Goal: Task Accomplishment & Management: Complete application form

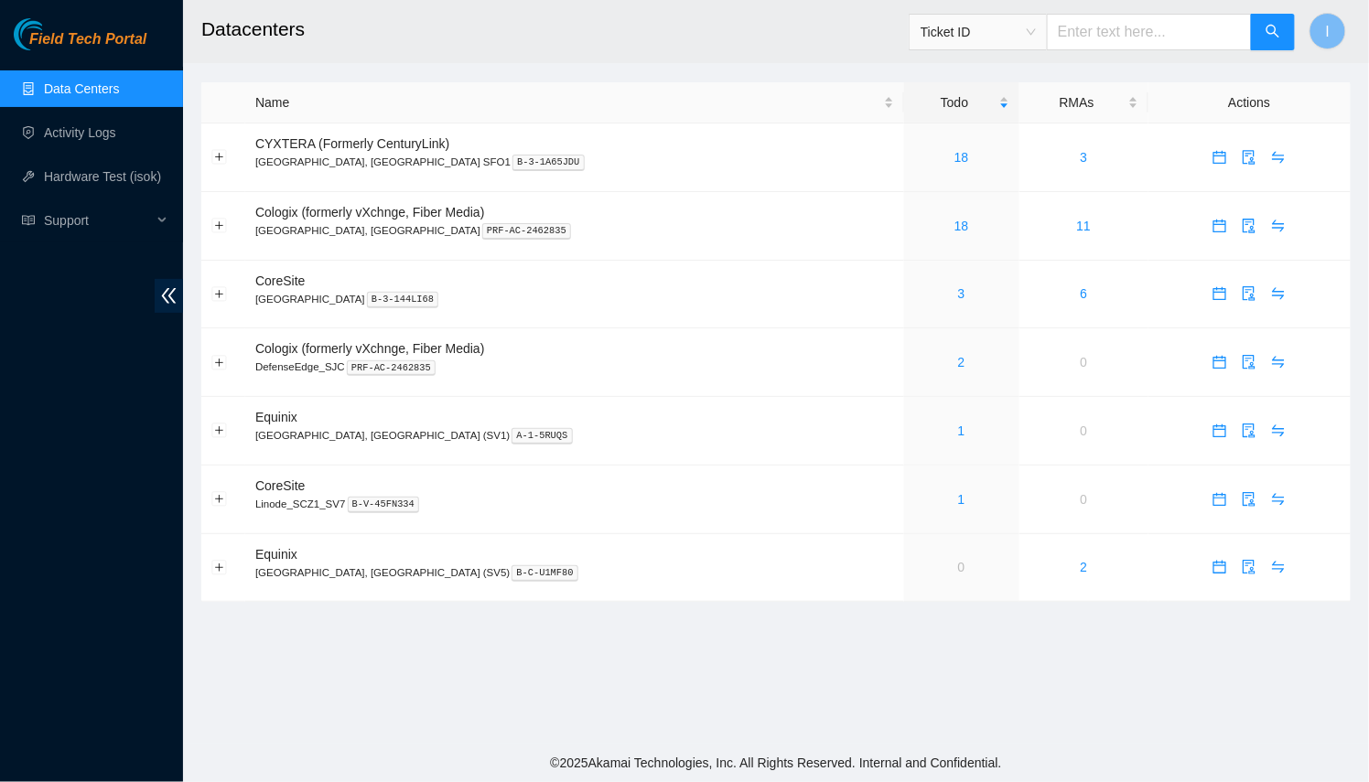
click at [111, 87] on link "Data Centers" at bounding box center [81, 88] width 75 height 15
click at [226, 154] on td at bounding box center [223, 158] width 44 height 69
click at [221, 156] on button "Expand row" at bounding box center [219, 157] width 15 height 15
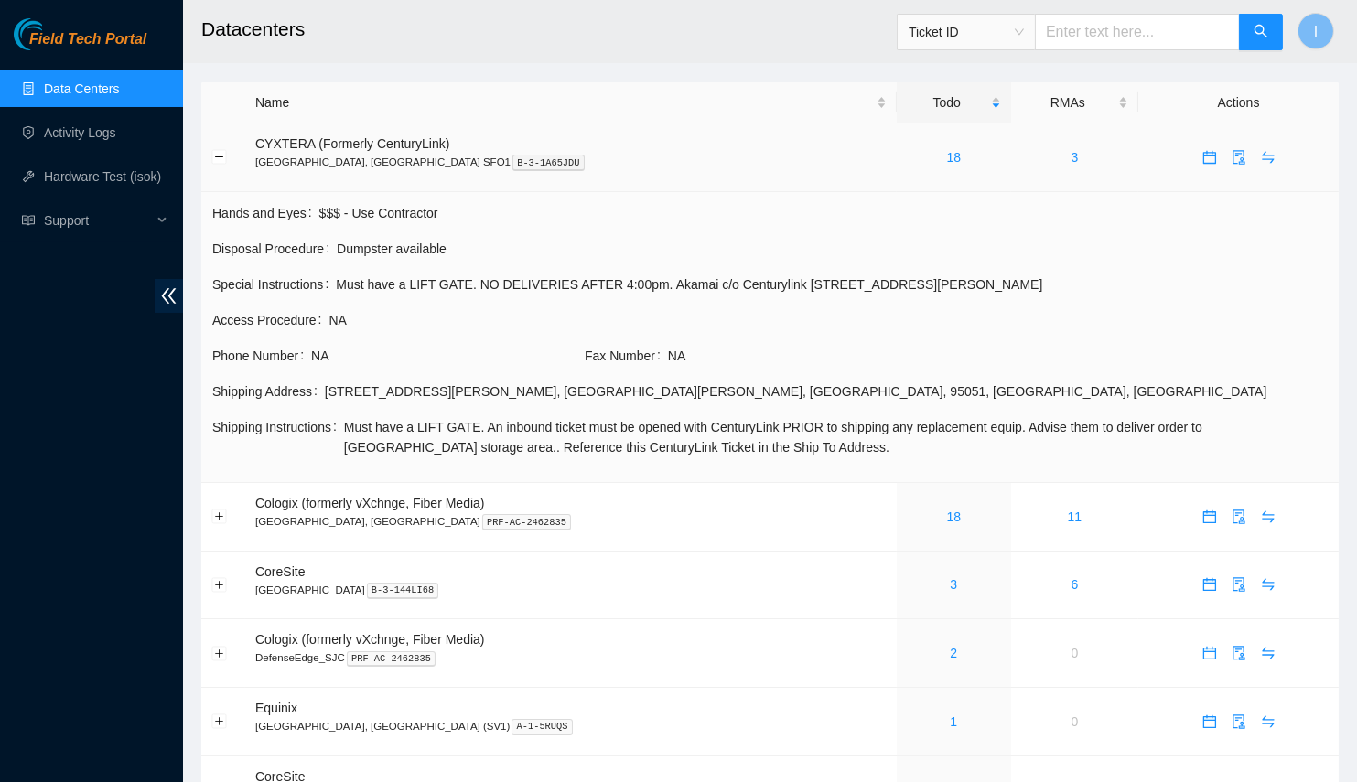
click at [277, 139] on span "CYXTERA (Formerly CenturyLink)" at bounding box center [352, 143] width 194 height 15
drag, startPoint x: 277, startPoint y: 139, endPoint x: 451, endPoint y: 146, distance: 174.0
click at [451, 146] on td "CYXTERA (Formerly CenturyLink) Santa Clara, CA SFO1 B-3-1A65JDU" at bounding box center [571, 158] width 652 height 69
copy span "CYXTERA (Formerly CenturyLink)"
click at [337, 401] on td "Shipping Address 2401 Walsh Avenue , Santa Clara , CA , 95051 , US , USA" at bounding box center [769, 399] width 1117 height 36
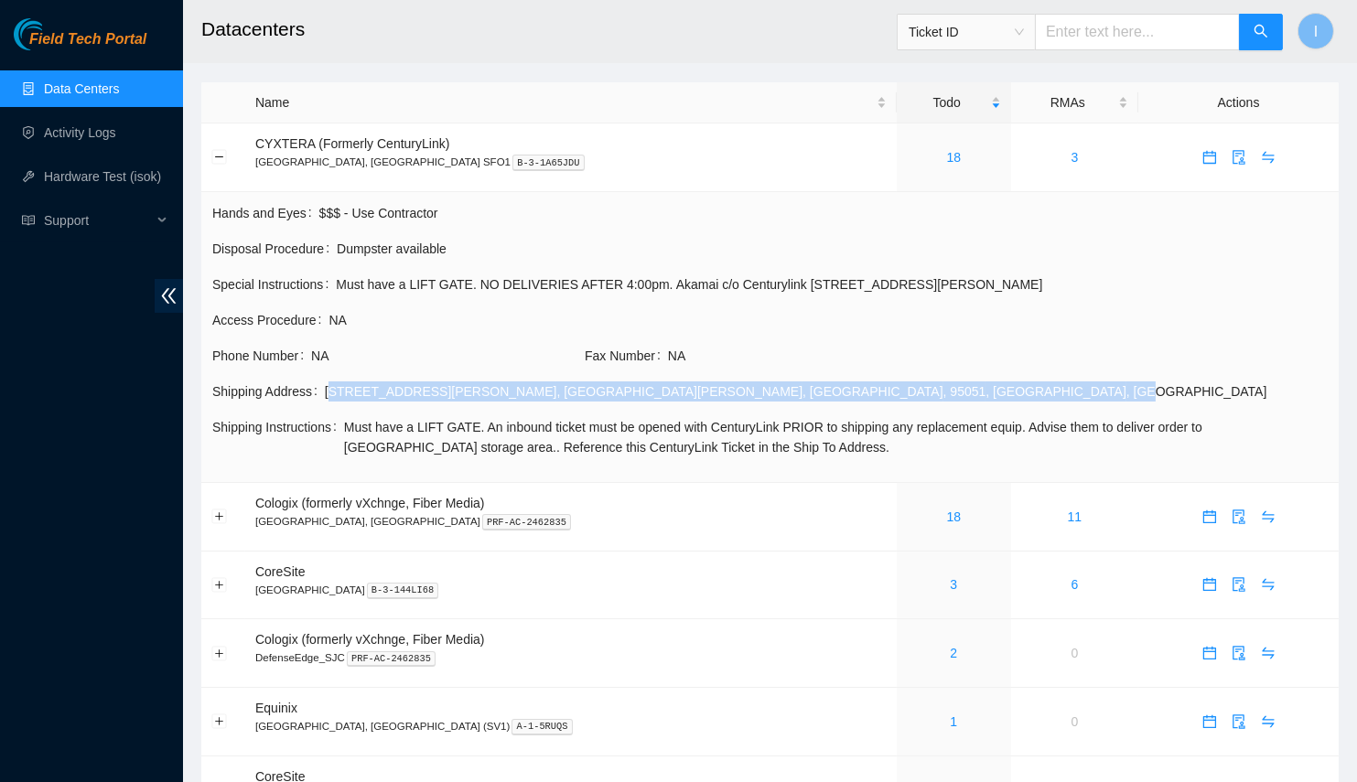
drag, startPoint x: 337, startPoint y: 401, endPoint x: 643, endPoint y: 391, distance: 306.7
click at [643, 391] on td "Shipping Address 2401 Walsh Avenue , Santa Clara , CA , 95051 , US , USA" at bounding box center [769, 399] width 1117 height 36
copy div "2401 Walsh Avenue , Santa Clara , CA , 95051 , US , USA"
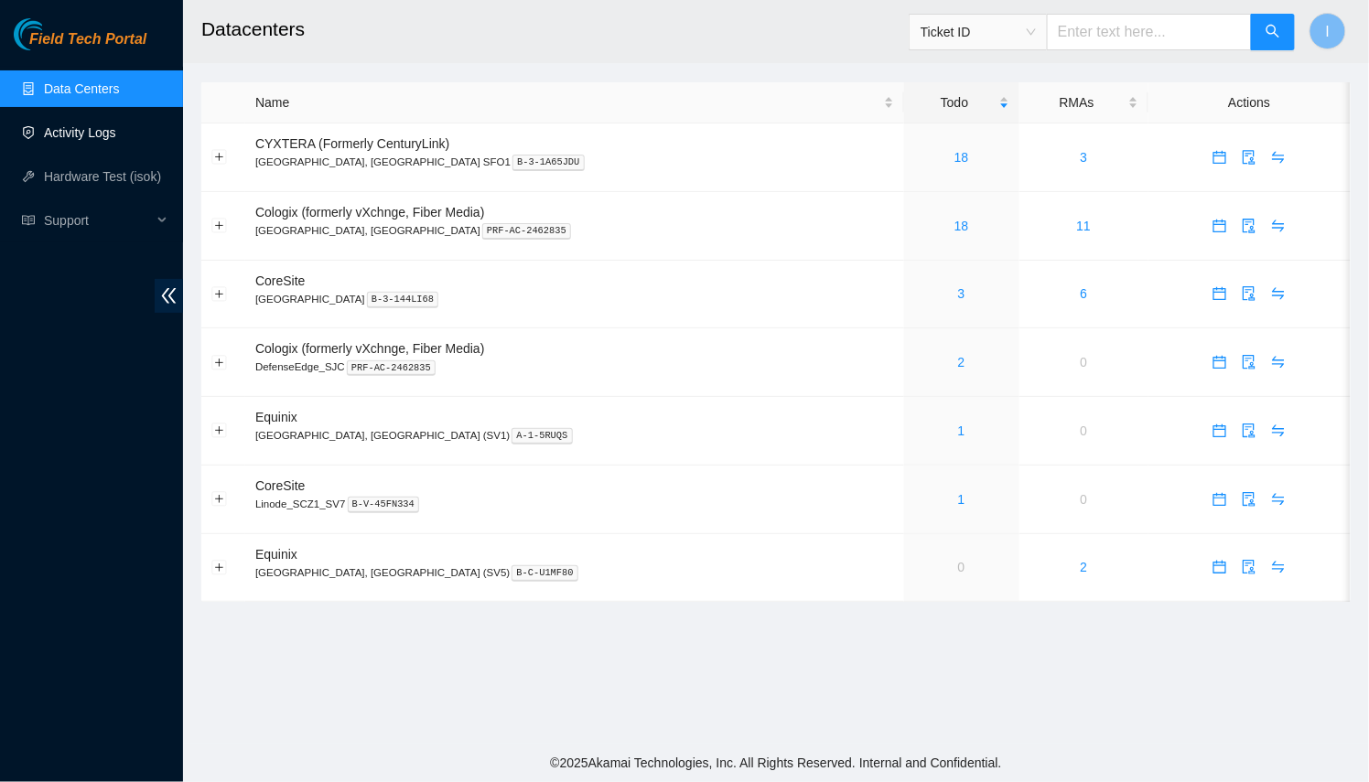
click at [116, 130] on link "Activity Logs" at bounding box center [80, 132] width 72 height 15
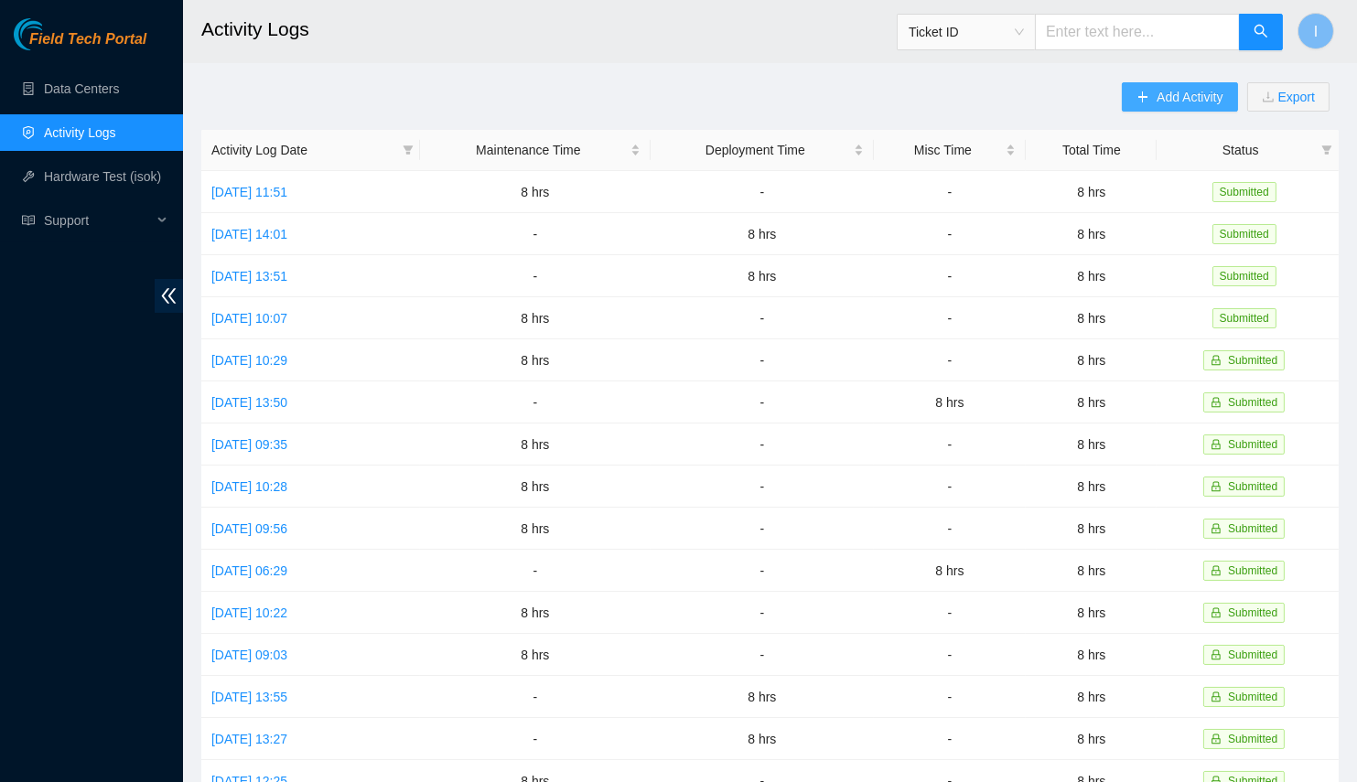
click at [1148, 101] on icon "plus" at bounding box center [1143, 97] width 13 height 13
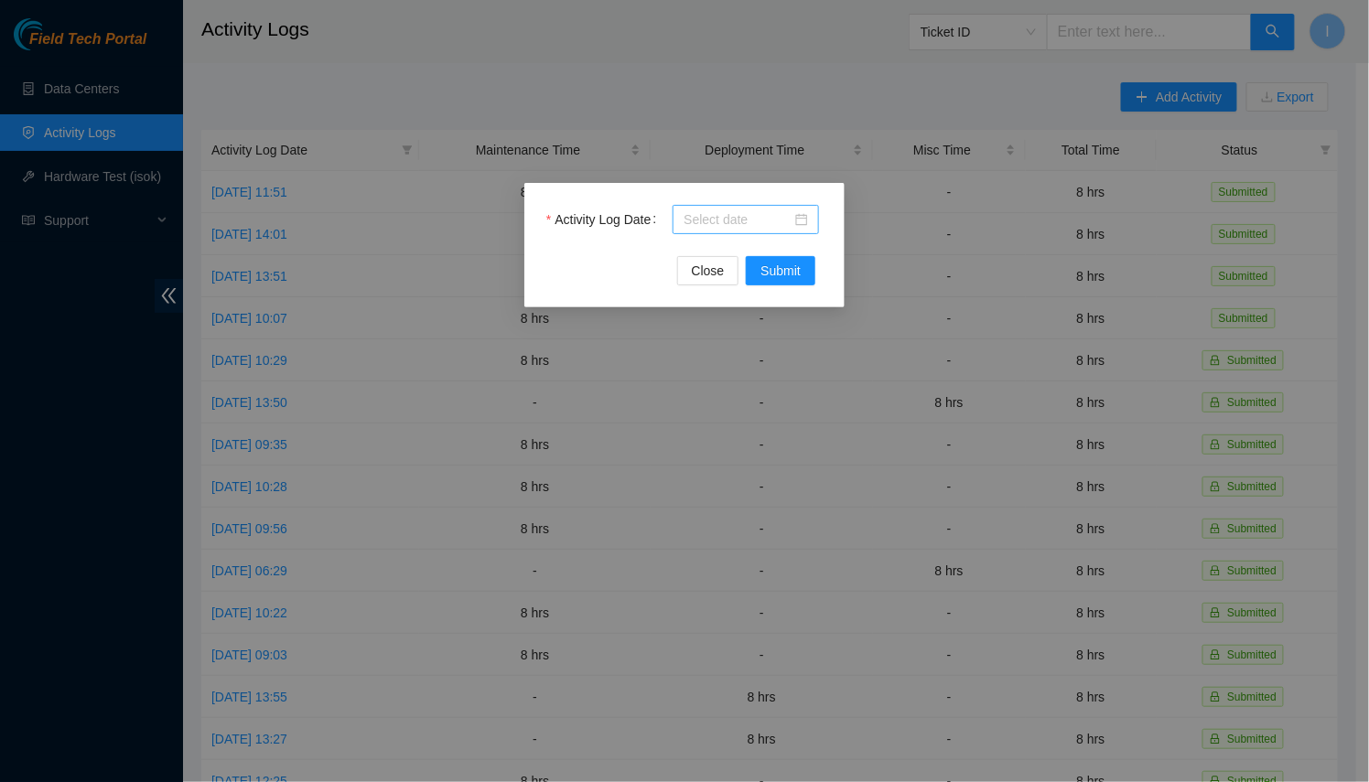
click at [746, 213] on input "Activity Log Date" at bounding box center [738, 220] width 108 height 20
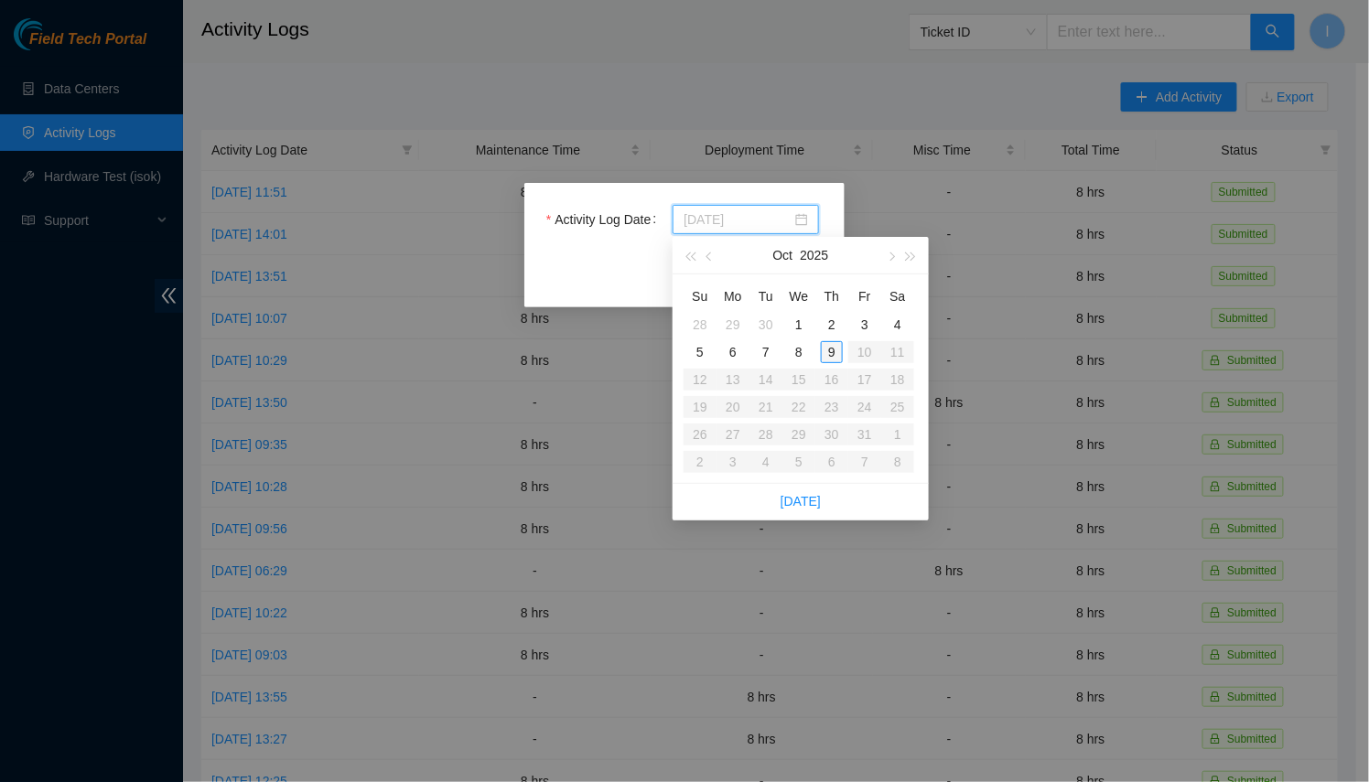
type input "2025-10-09"
click at [834, 346] on div "9" at bounding box center [832, 352] width 22 height 22
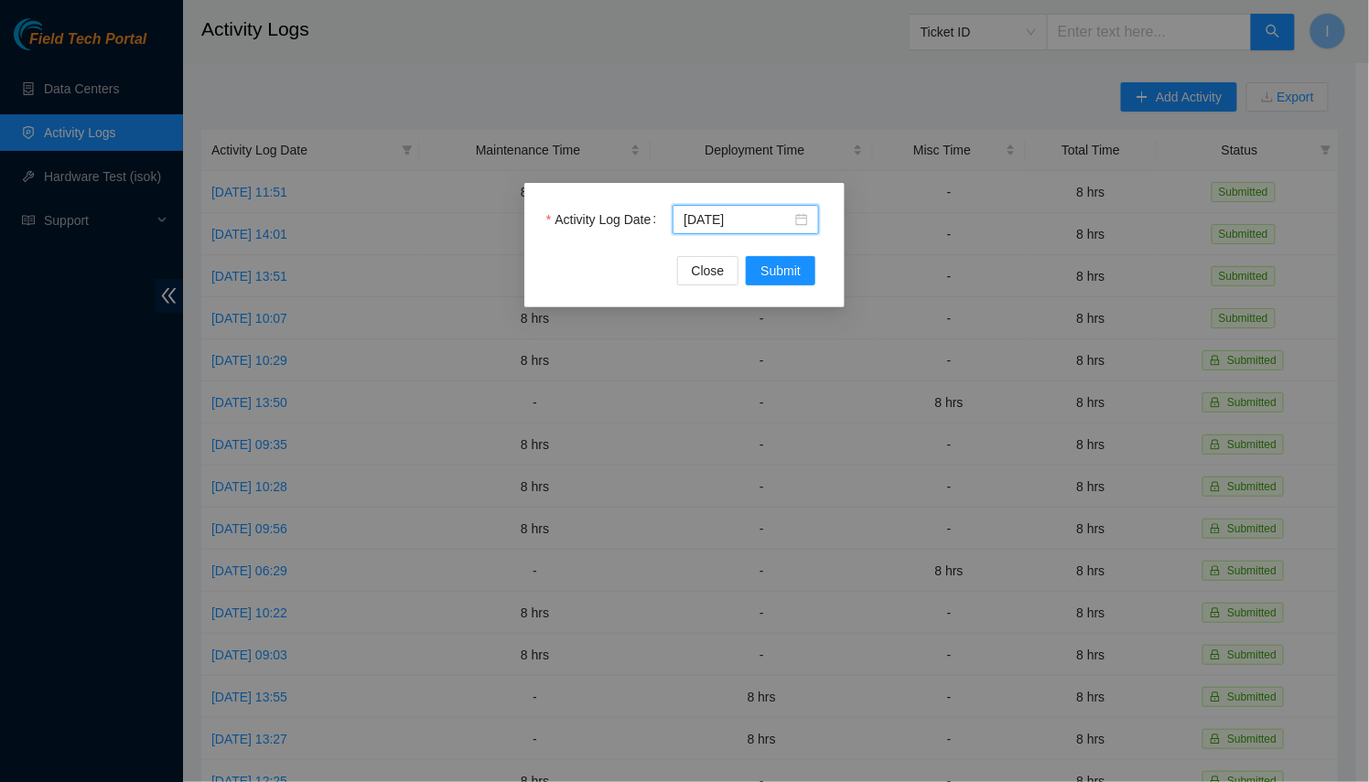
click at [779, 286] on div "Activity Log Date 2025-10-09 Close Submit" at bounding box center [684, 245] width 320 height 124
click at [779, 275] on span "Submit" at bounding box center [780, 271] width 40 height 20
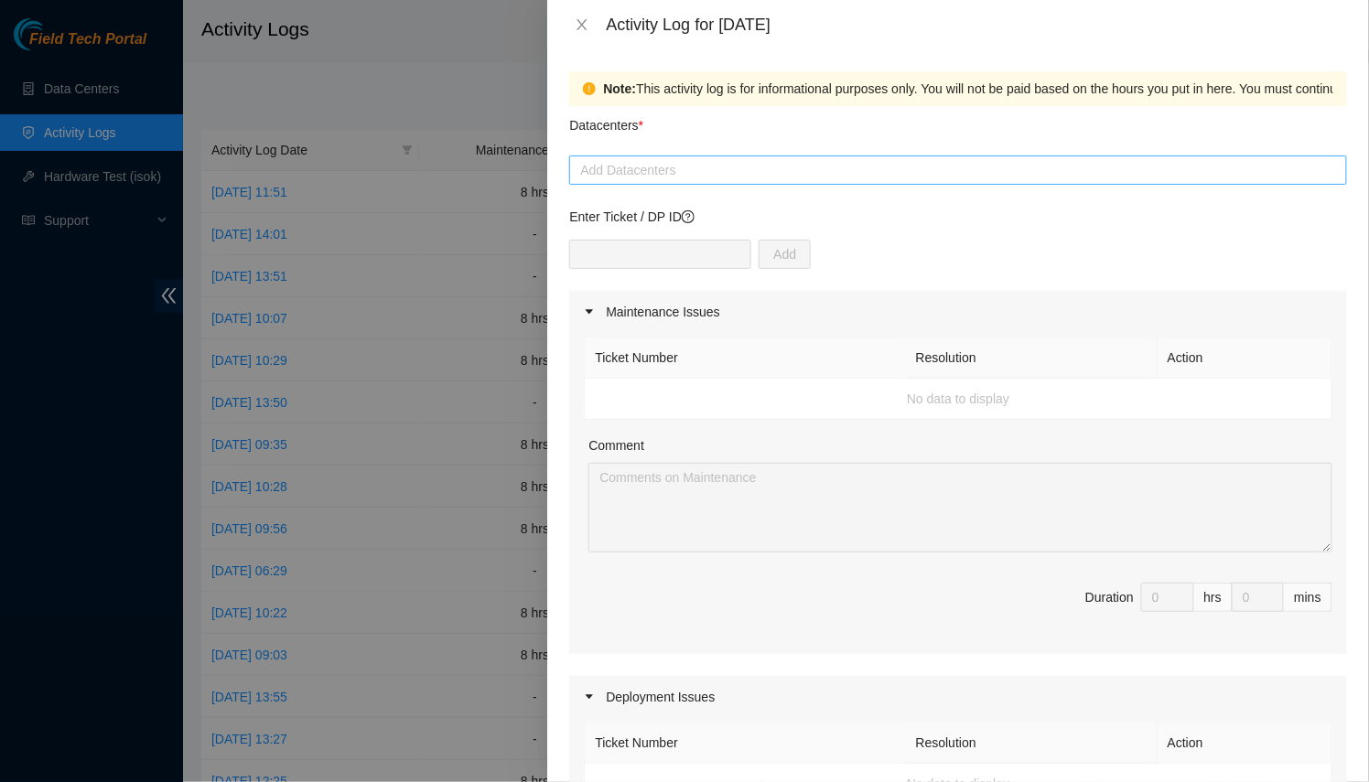
click at [650, 158] on div "Add Datacenters" at bounding box center [958, 170] width 778 height 29
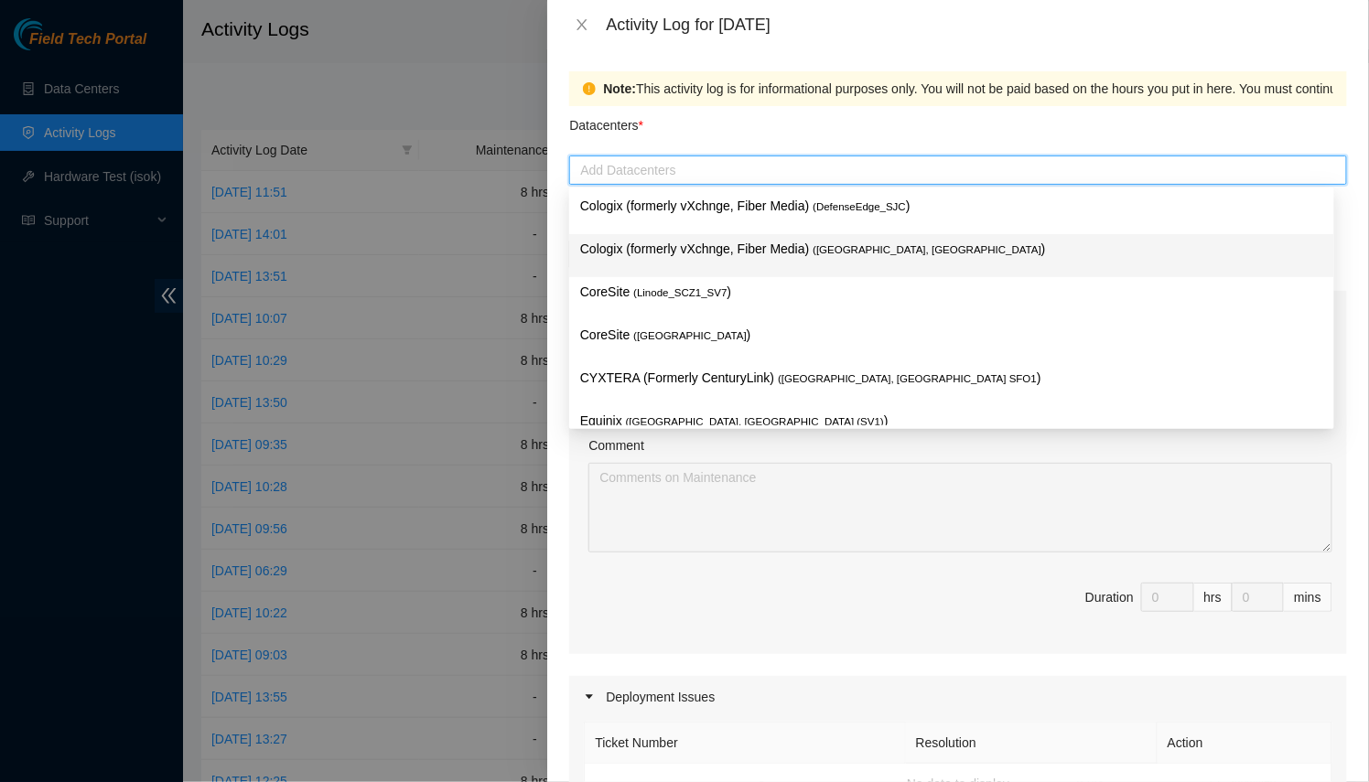
click at [729, 114] on div "Datacenters *" at bounding box center [958, 130] width 778 height 49
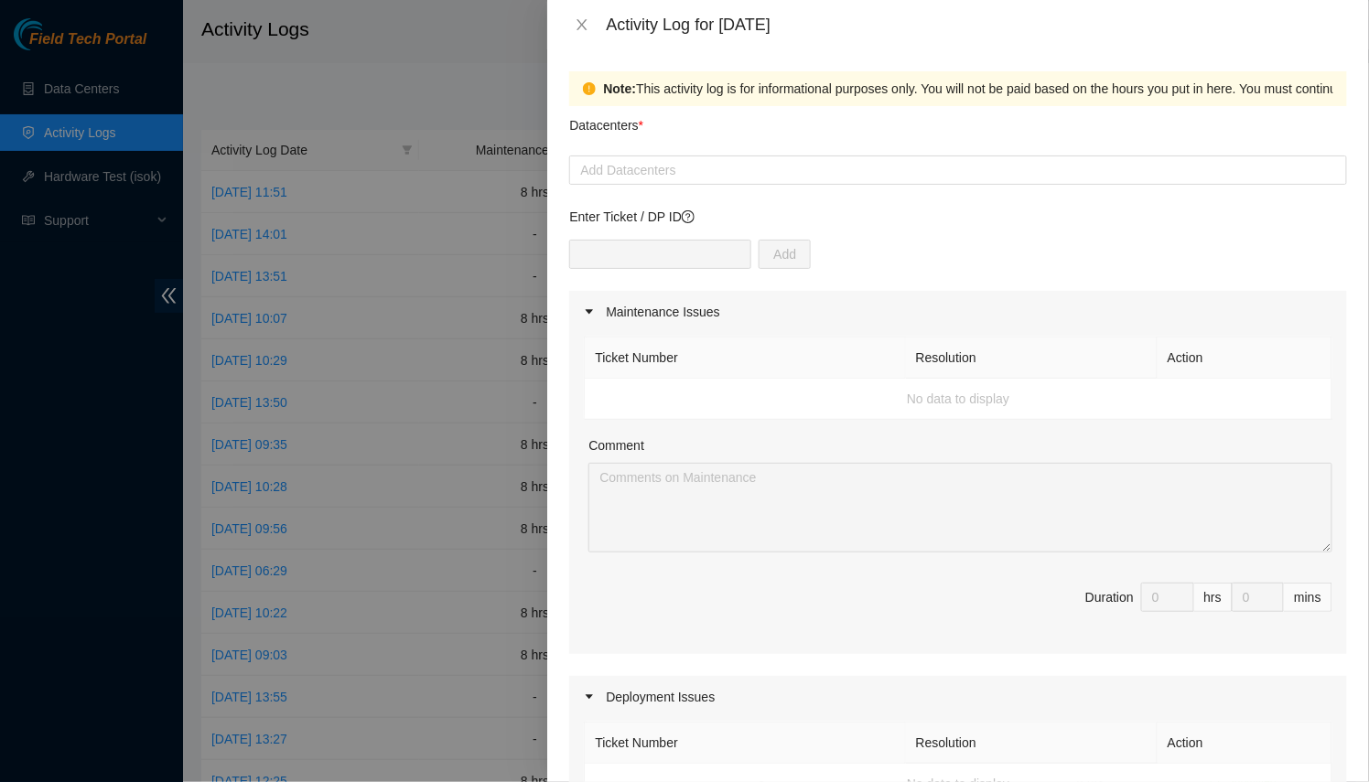
click at [599, 23] on div "Activity Log for [DATE]" at bounding box center [958, 25] width 778 height 20
click at [580, 27] on icon "close" at bounding box center [582, 24] width 10 height 11
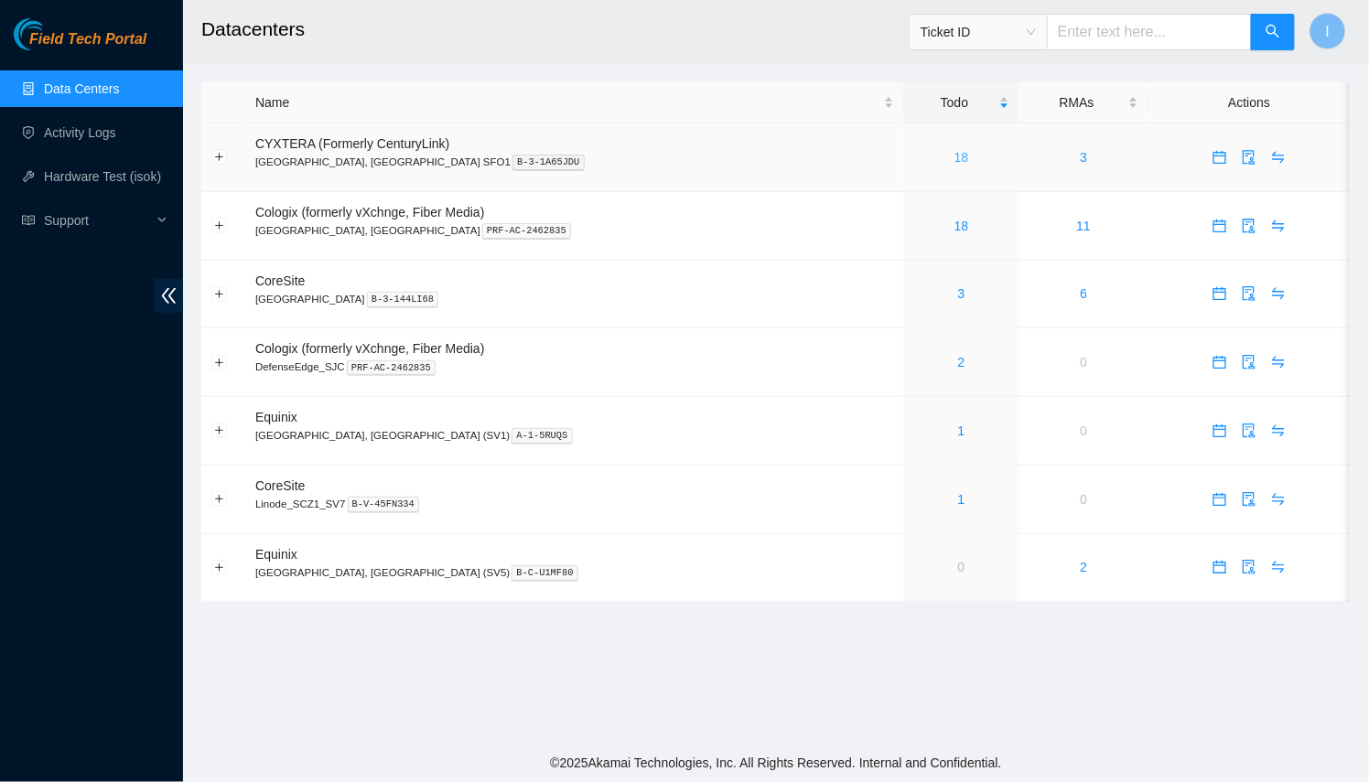
click at [954, 152] on link "18" at bounding box center [961, 157] width 15 height 15
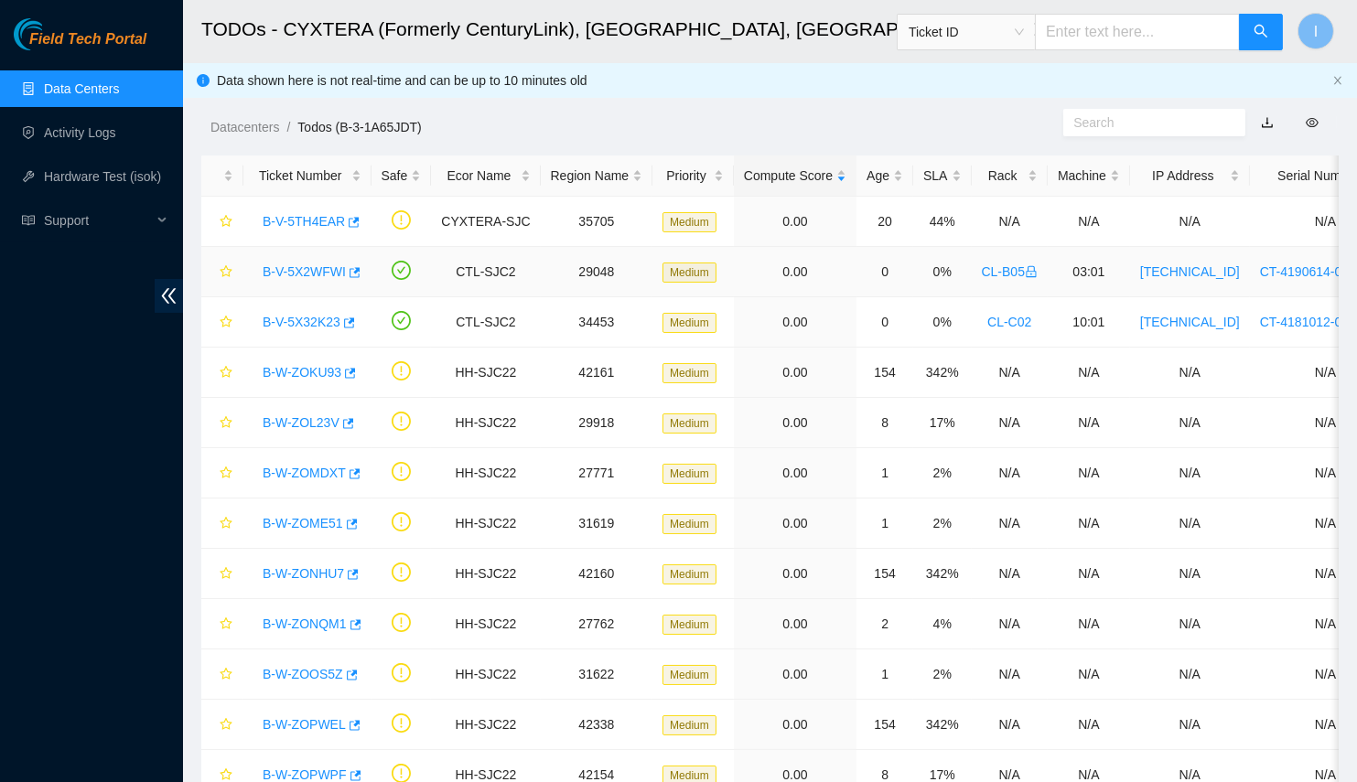
click at [384, 290] on td at bounding box center [402, 272] width 60 height 50
click at [354, 275] on icon "button" at bounding box center [355, 272] width 11 height 10
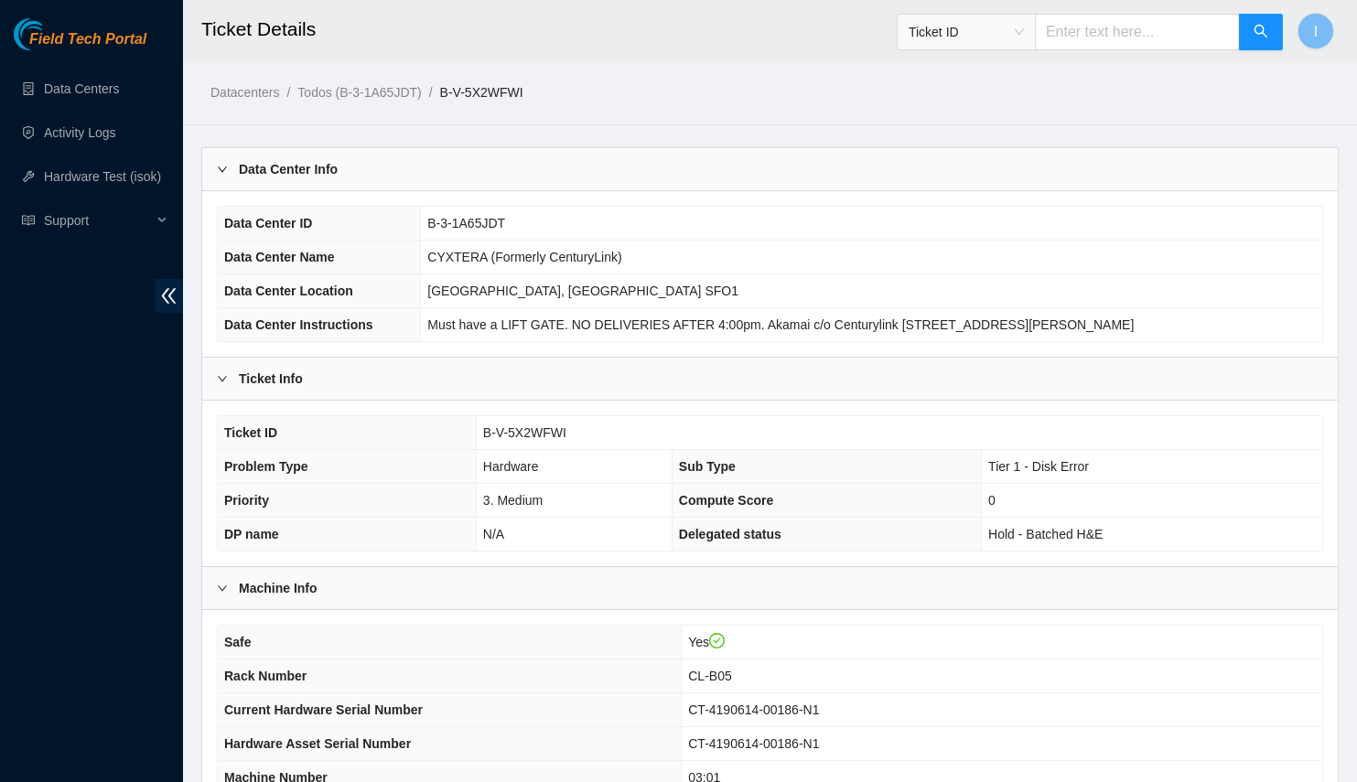
scroll to position [344, 0]
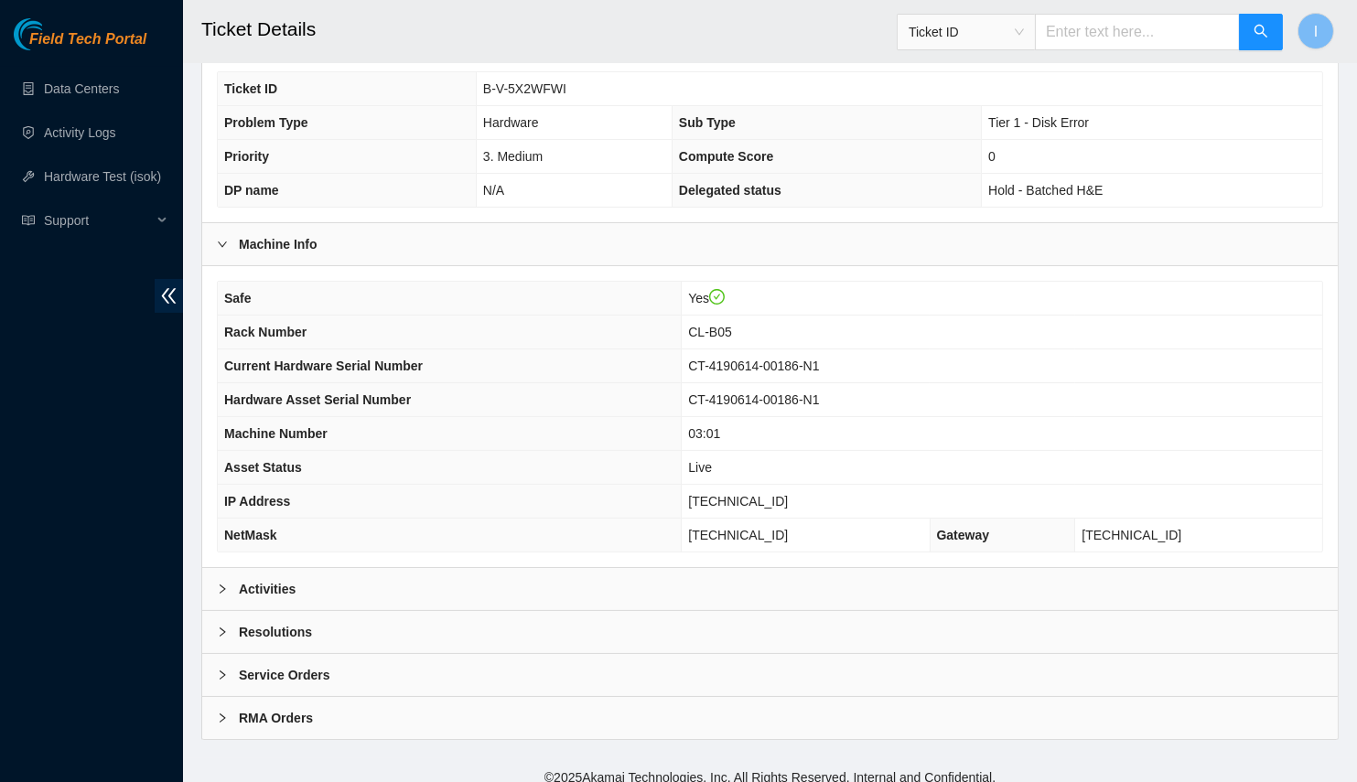
click at [338, 611] on div "Resolutions" at bounding box center [770, 632] width 1136 height 42
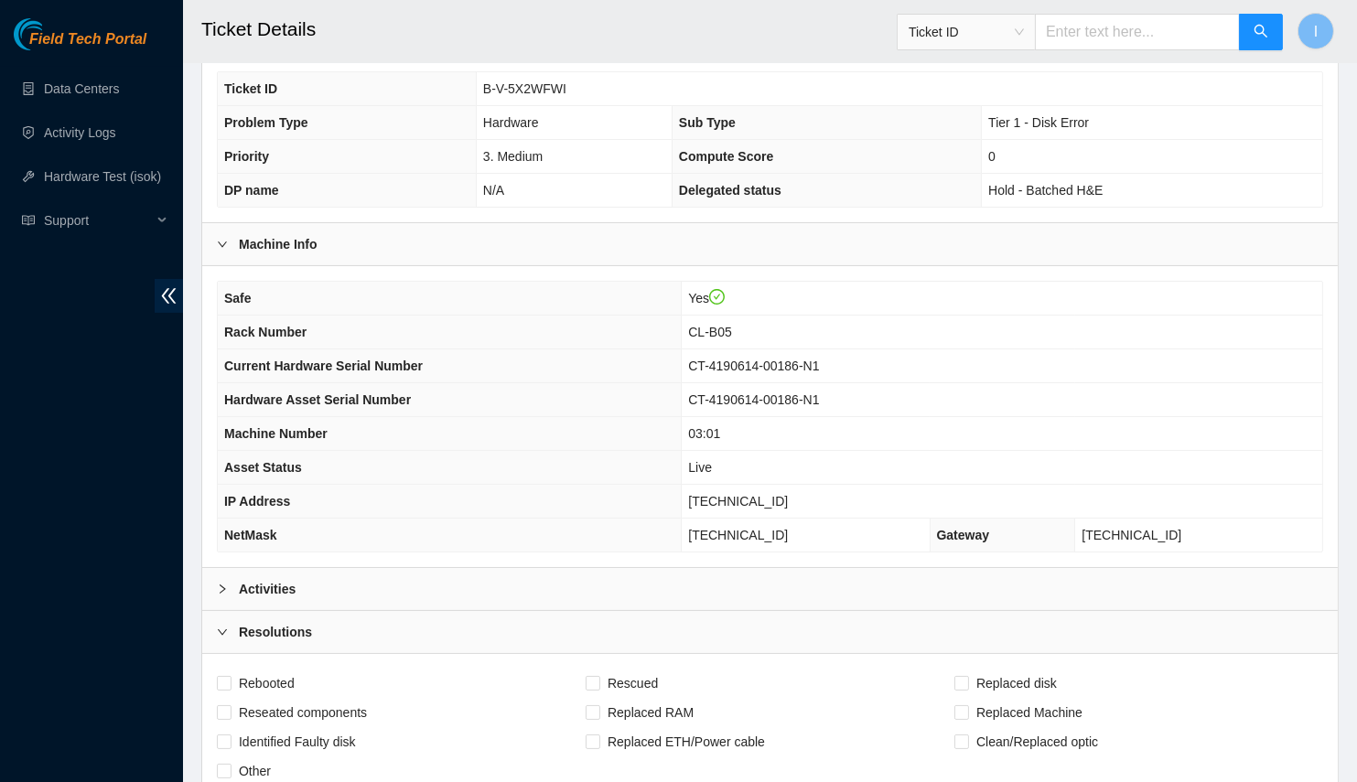
click at [337, 583] on div "Activities" at bounding box center [770, 589] width 1136 height 42
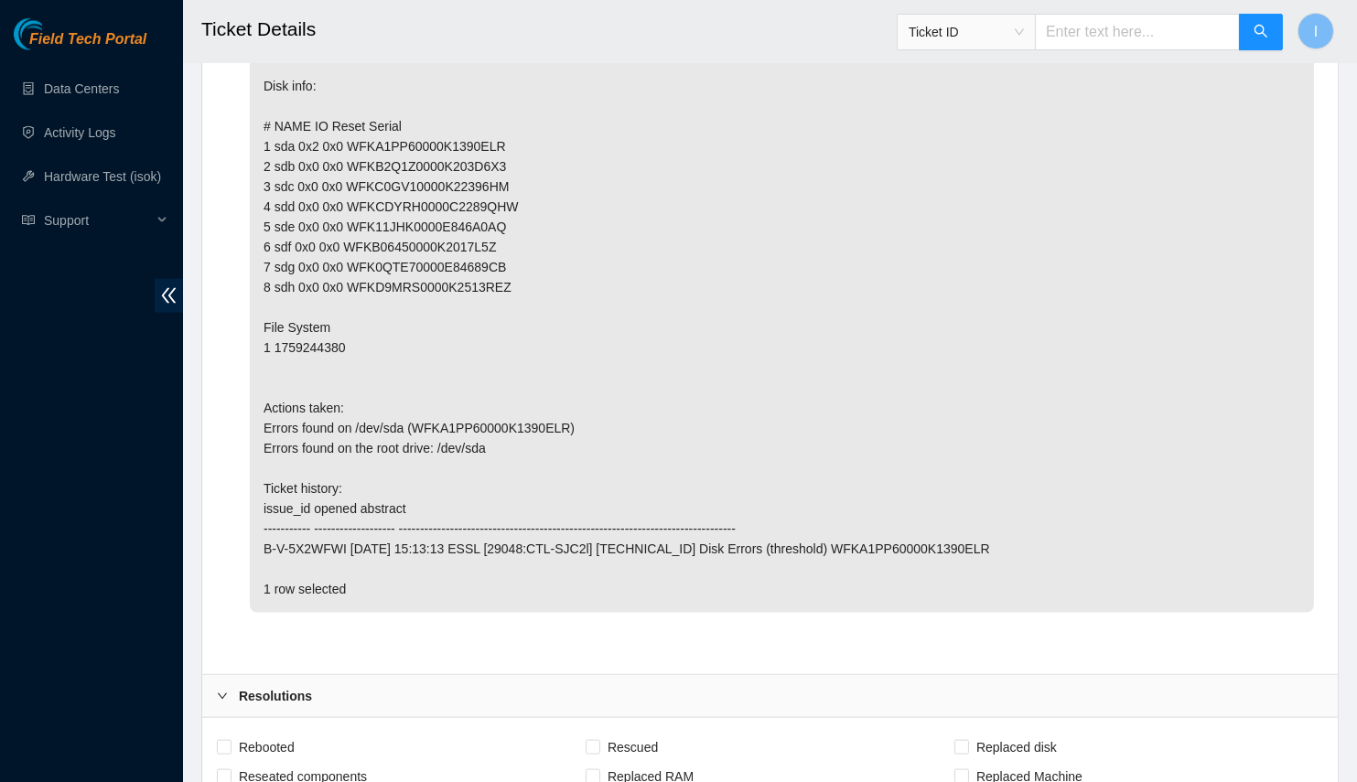
scroll to position [4587, 0]
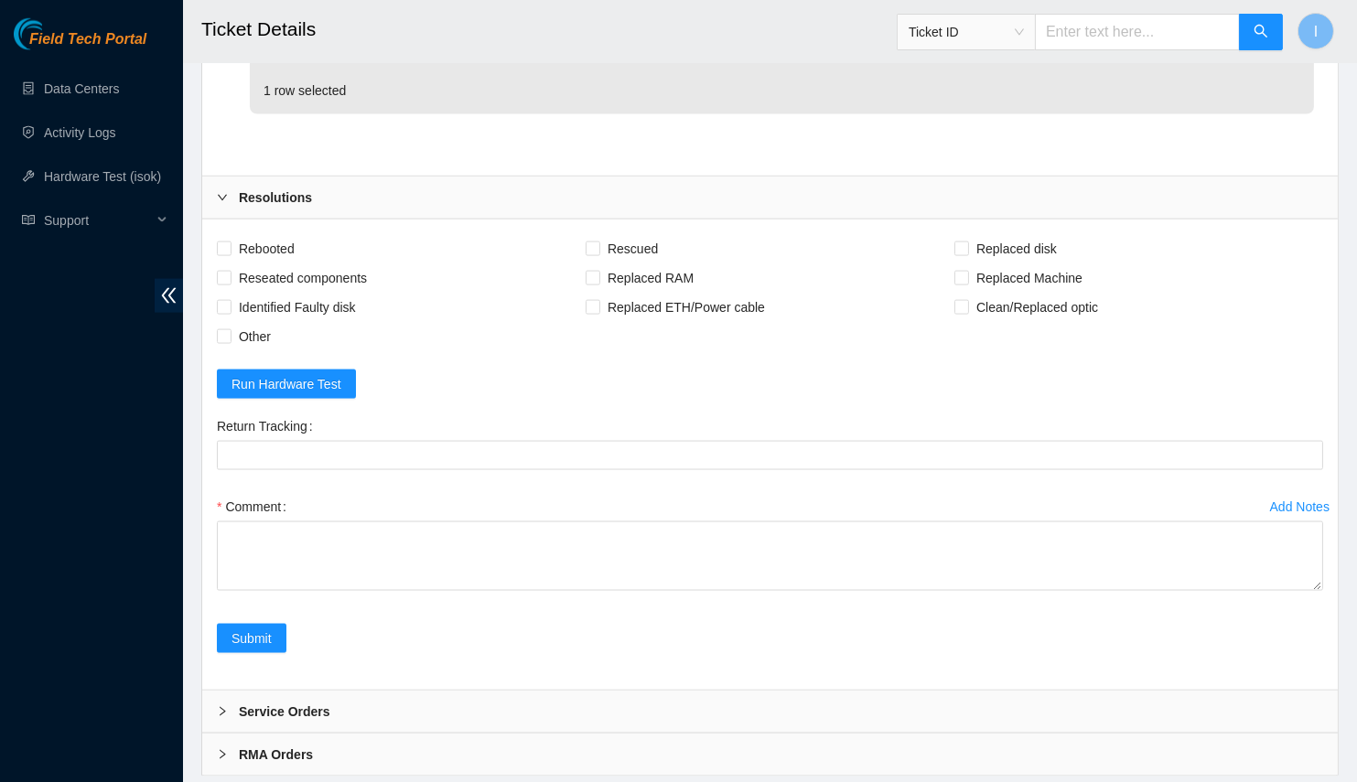
click at [432, 492] on div "Return Tracking" at bounding box center [770, 452] width 1121 height 81
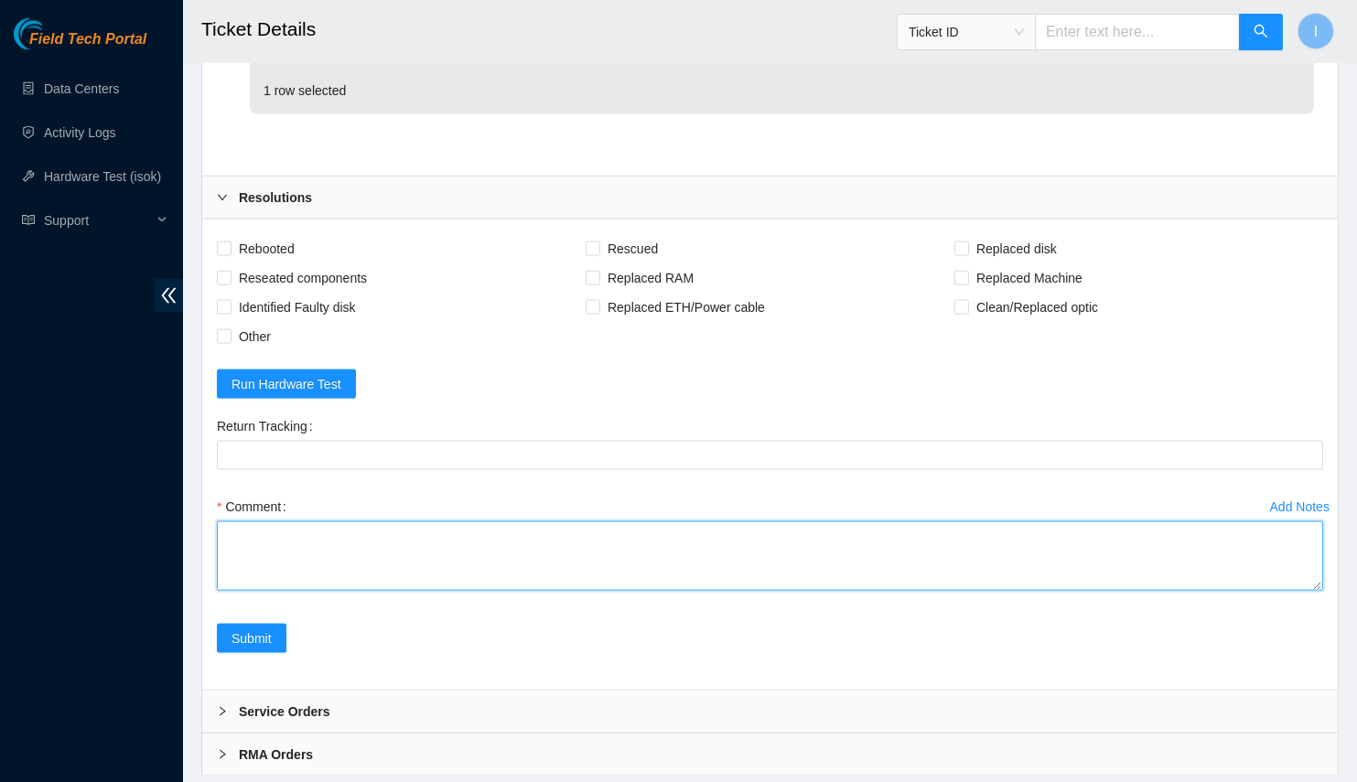
click at [449, 588] on textarea "Comment" at bounding box center [770, 557] width 1106 height 70
paste textarea "B-V-5X2WFWI Spoke with NOCC; safe and unlocked rids Replaced drive OLD WFKA1PP6…"
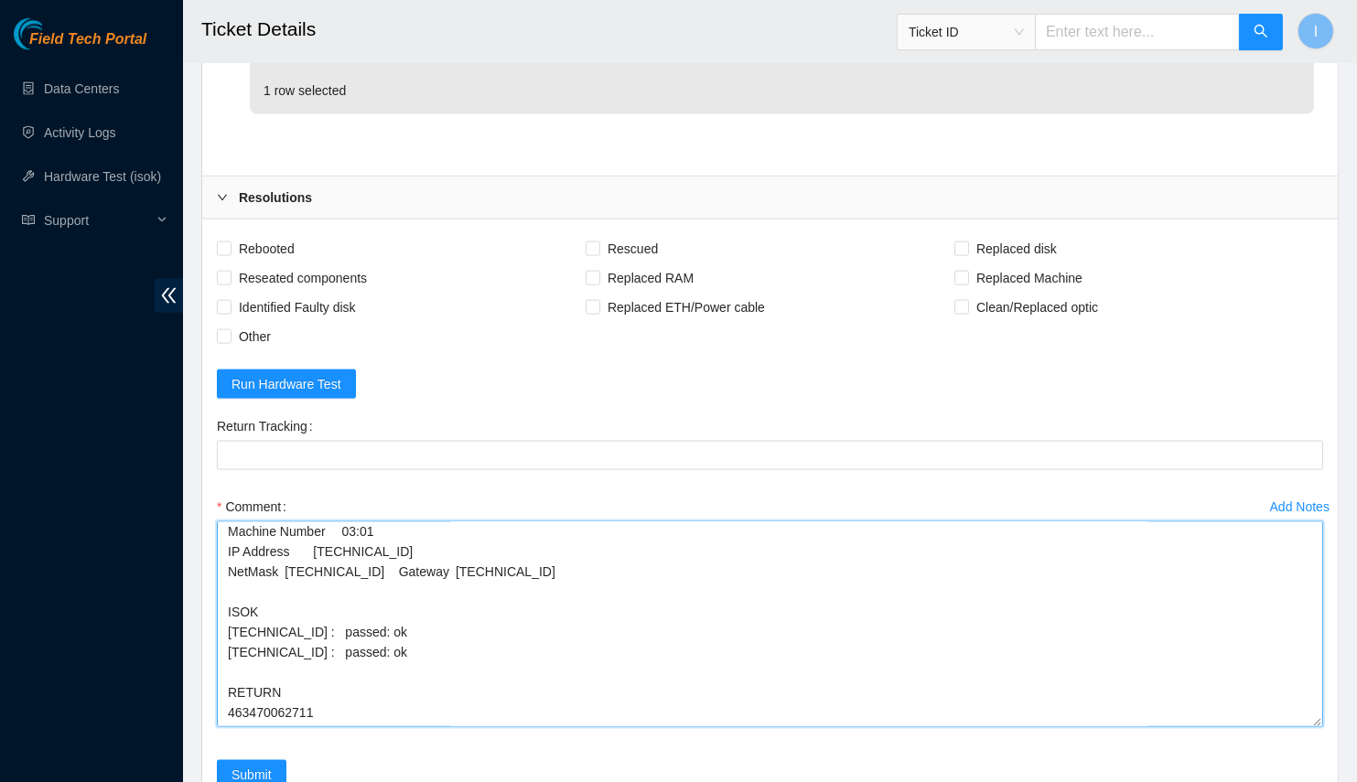
scroll to position [306, 0]
drag, startPoint x: 1322, startPoint y: 644, endPoint x: 1083, endPoint y: 580, distance: 248.2
click at [1289, 728] on textarea "B-V-5X2WFWI Spoke with NOCC; safe and unlocked rids Replaced drive OLD WFKA1PP6…" at bounding box center [770, 625] width 1106 height 206
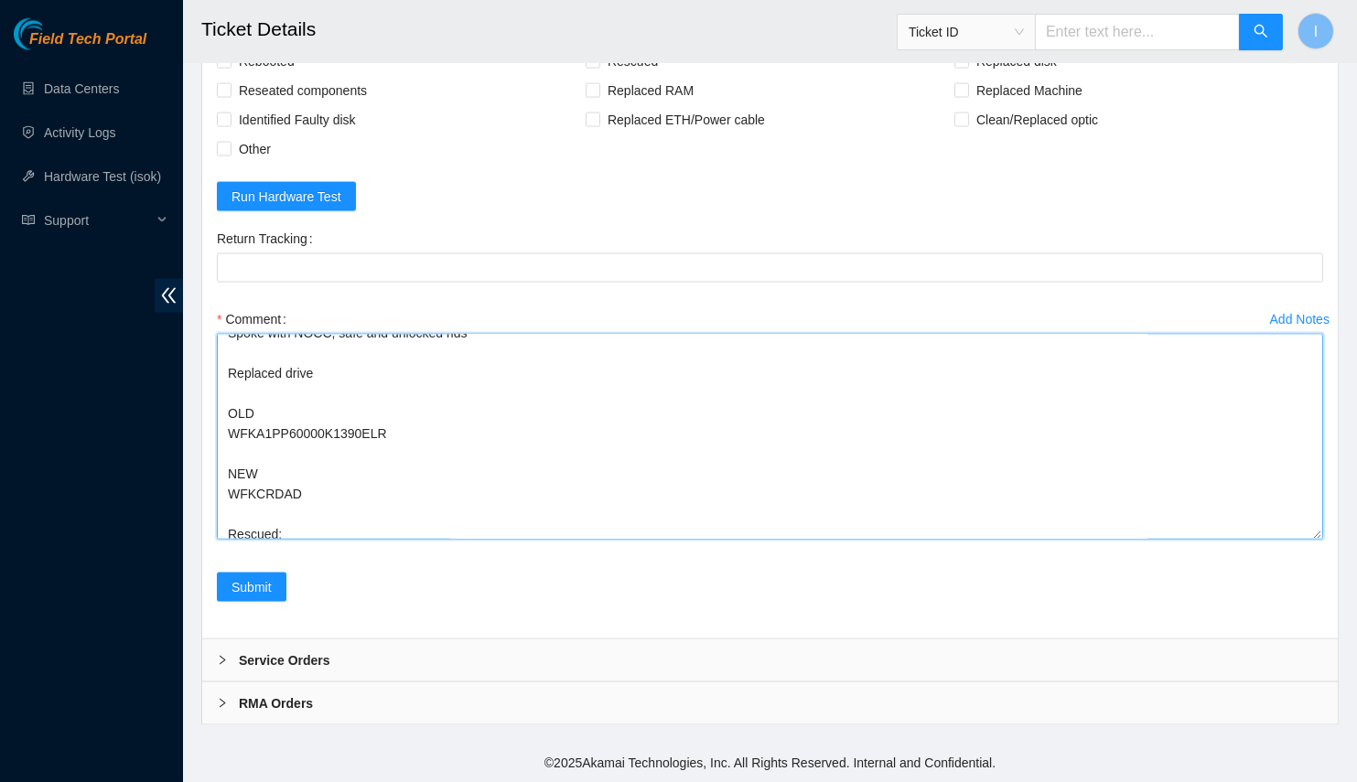
scroll to position [0, 0]
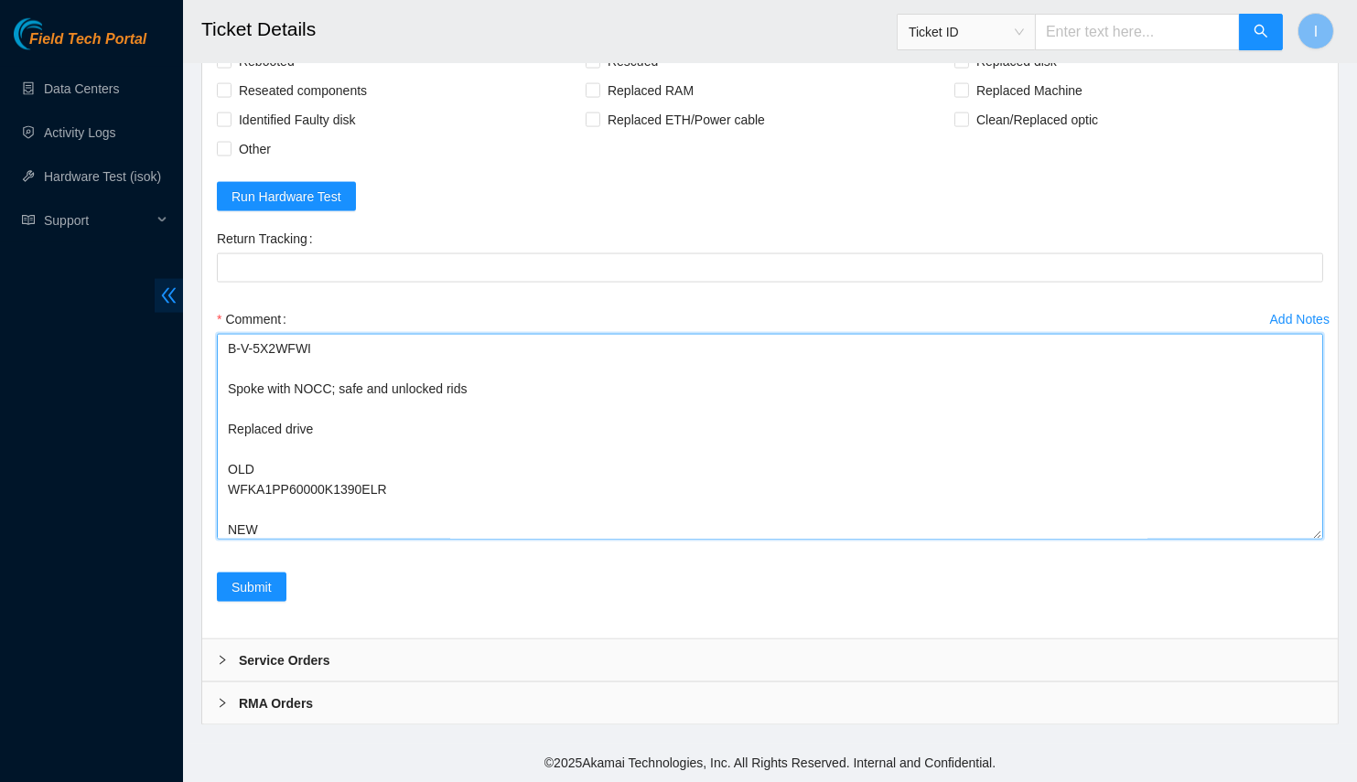
drag, startPoint x: 216, startPoint y: 372, endPoint x: 177, endPoint y: 312, distance: 71.3
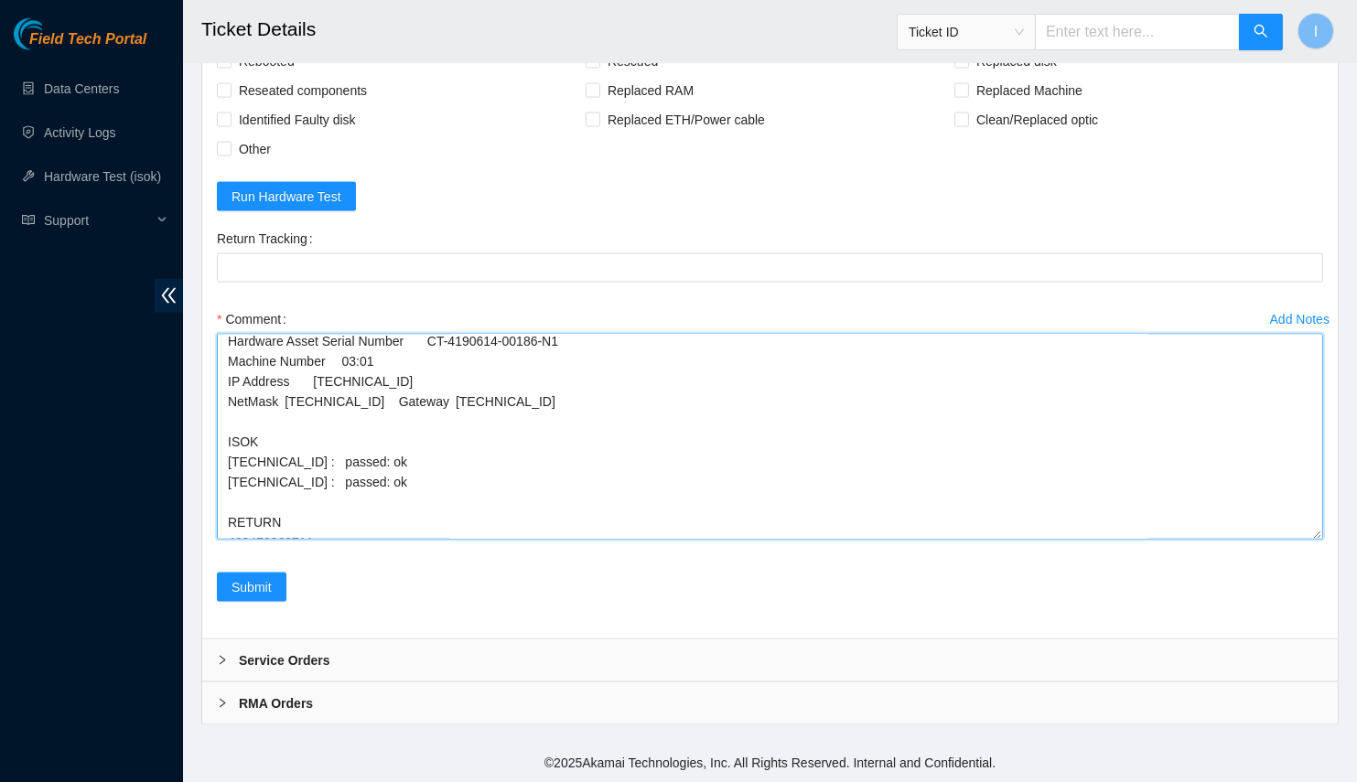
scroll to position [264, 0]
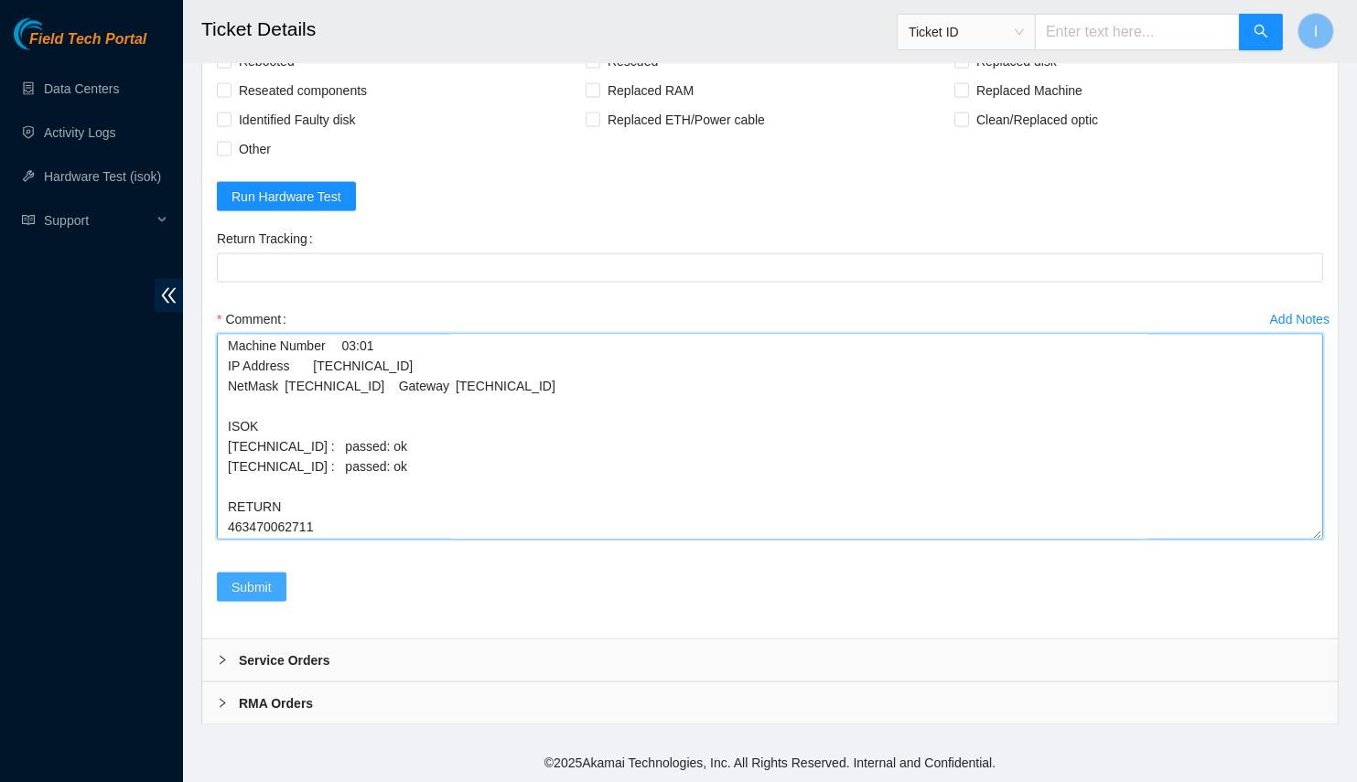
type textarea "Spoke with NOCC; safe and unlocked rids Replaced drive OLD WFKA1PP60000K1390ELR…"
click at [248, 592] on span "Submit" at bounding box center [252, 587] width 40 height 20
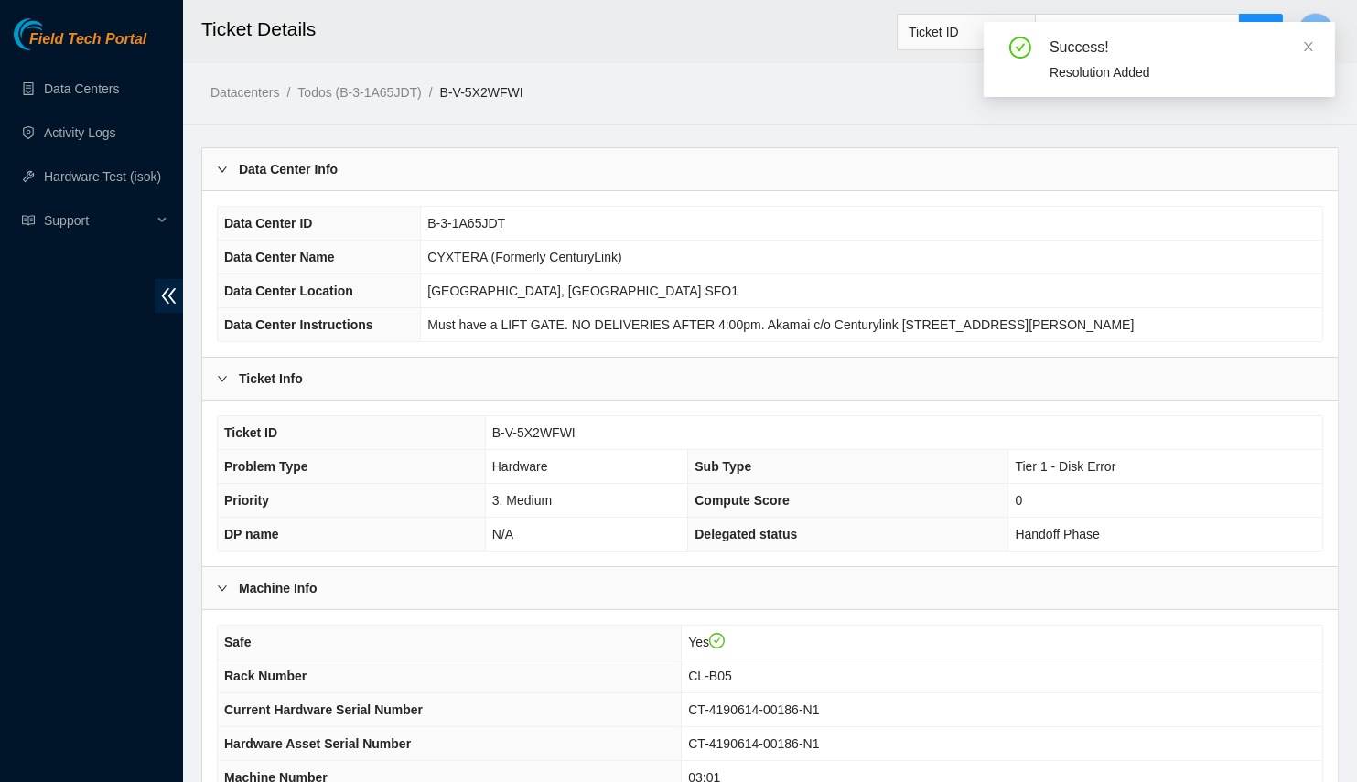
scroll to position [344, 0]
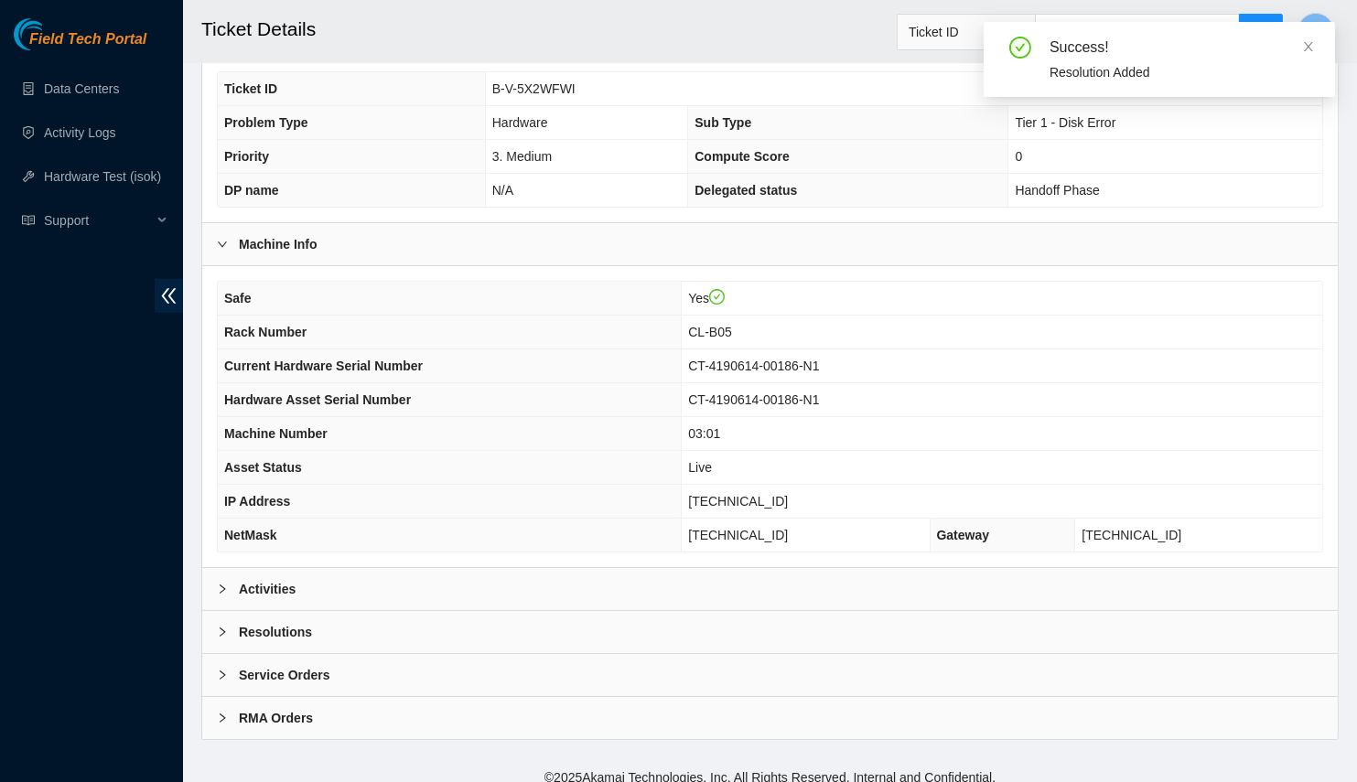
click at [357, 571] on div "Activities" at bounding box center [770, 589] width 1136 height 42
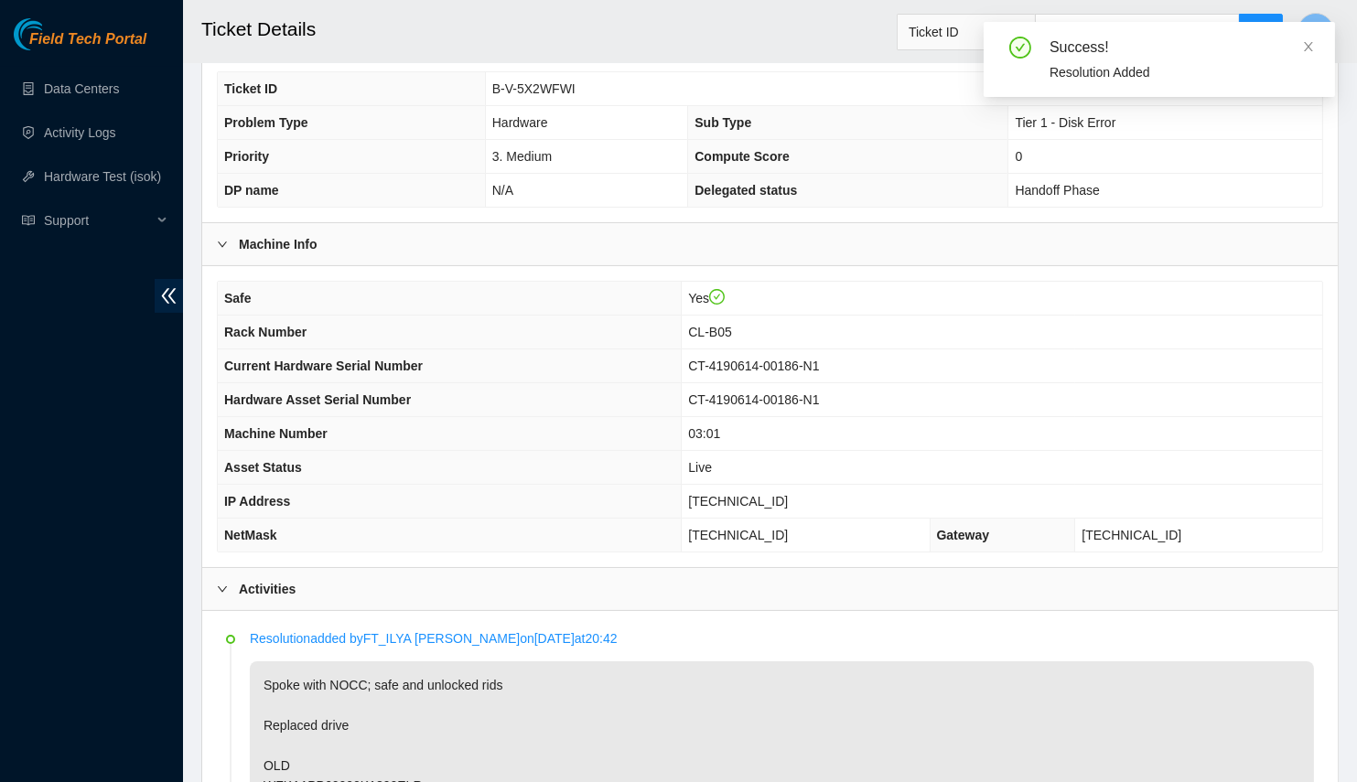
scroll to position [0, 0]
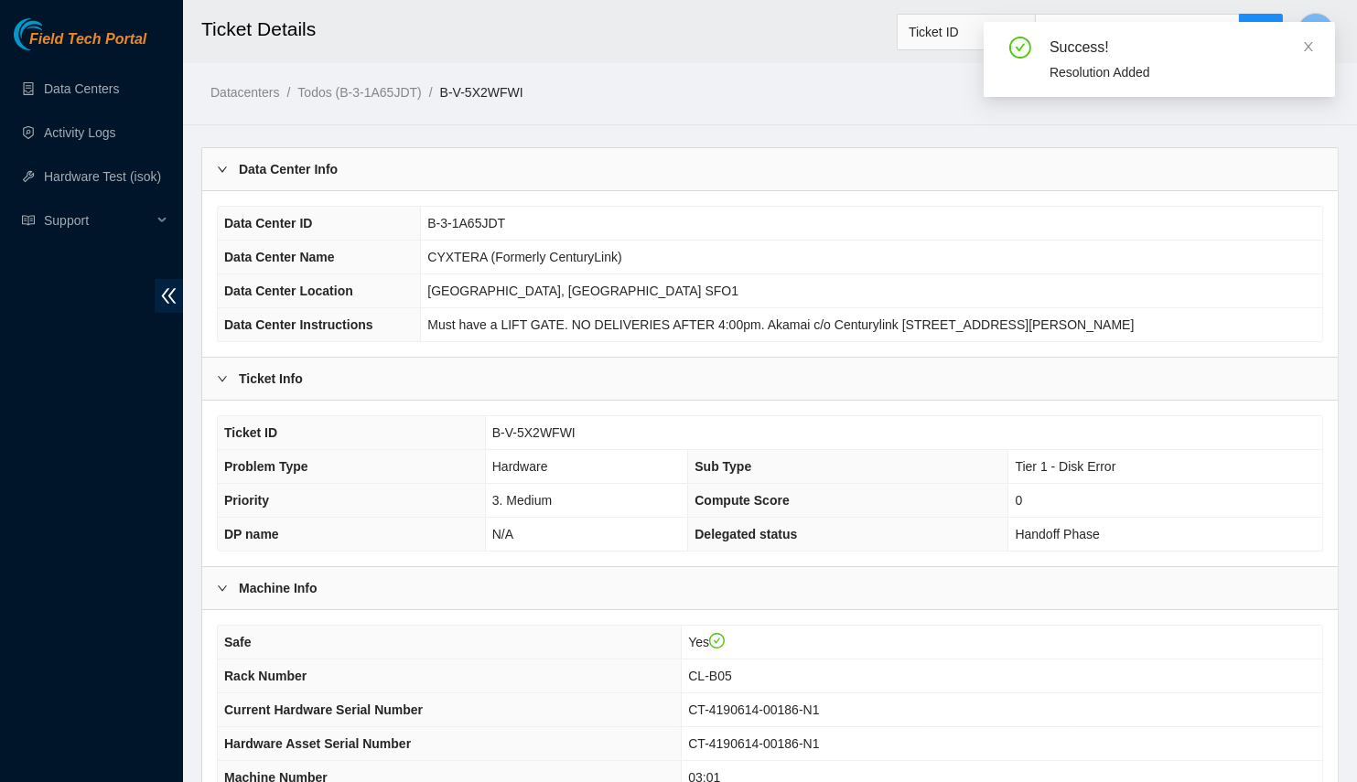
click at [345, 183] on div "Data Center Info Data Center ID B-3-1A65JDT Data Center Name CYXTERA (Formerly …" at bounding box center [770, 253] width 1136 height 210
click at [351, 174] on div "Data Center Info" at bounding box center [770, 169] width 1136 height 42
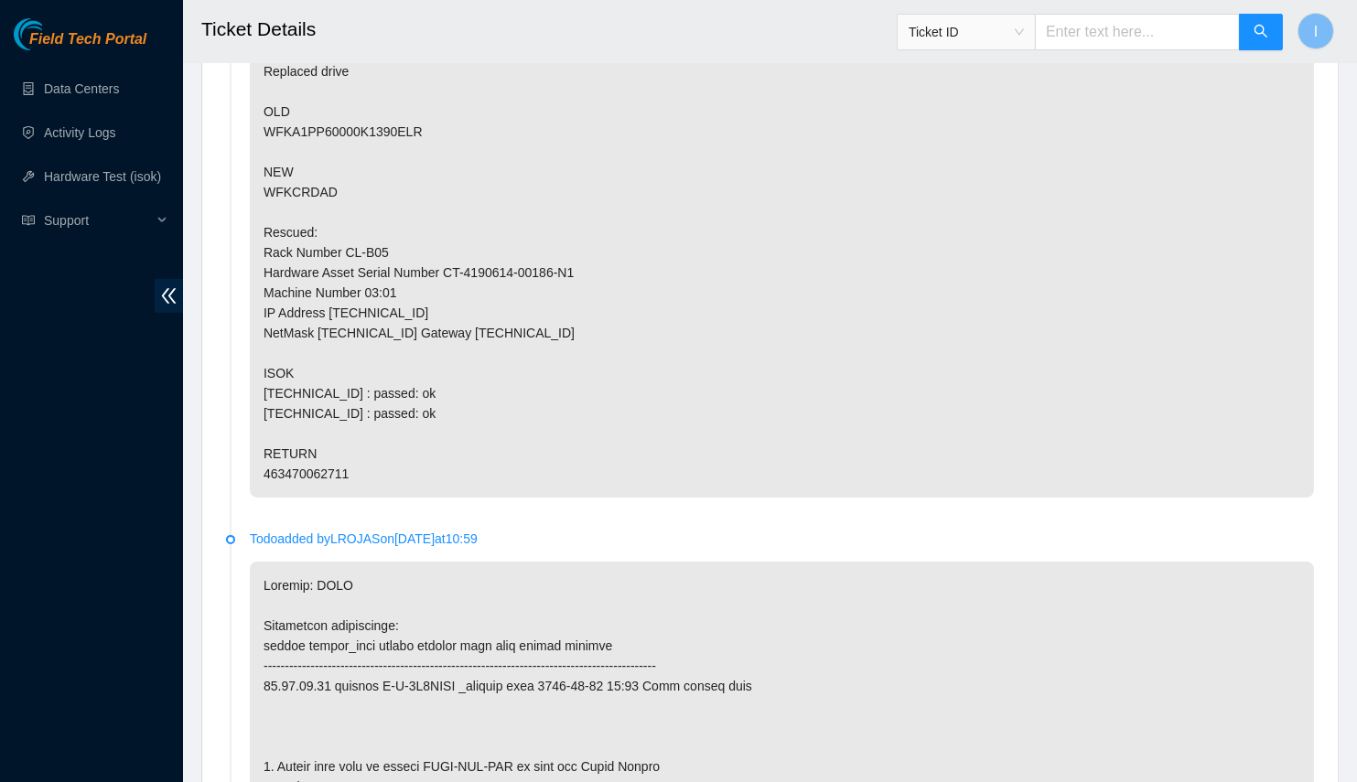
scroll to position [582, 0]
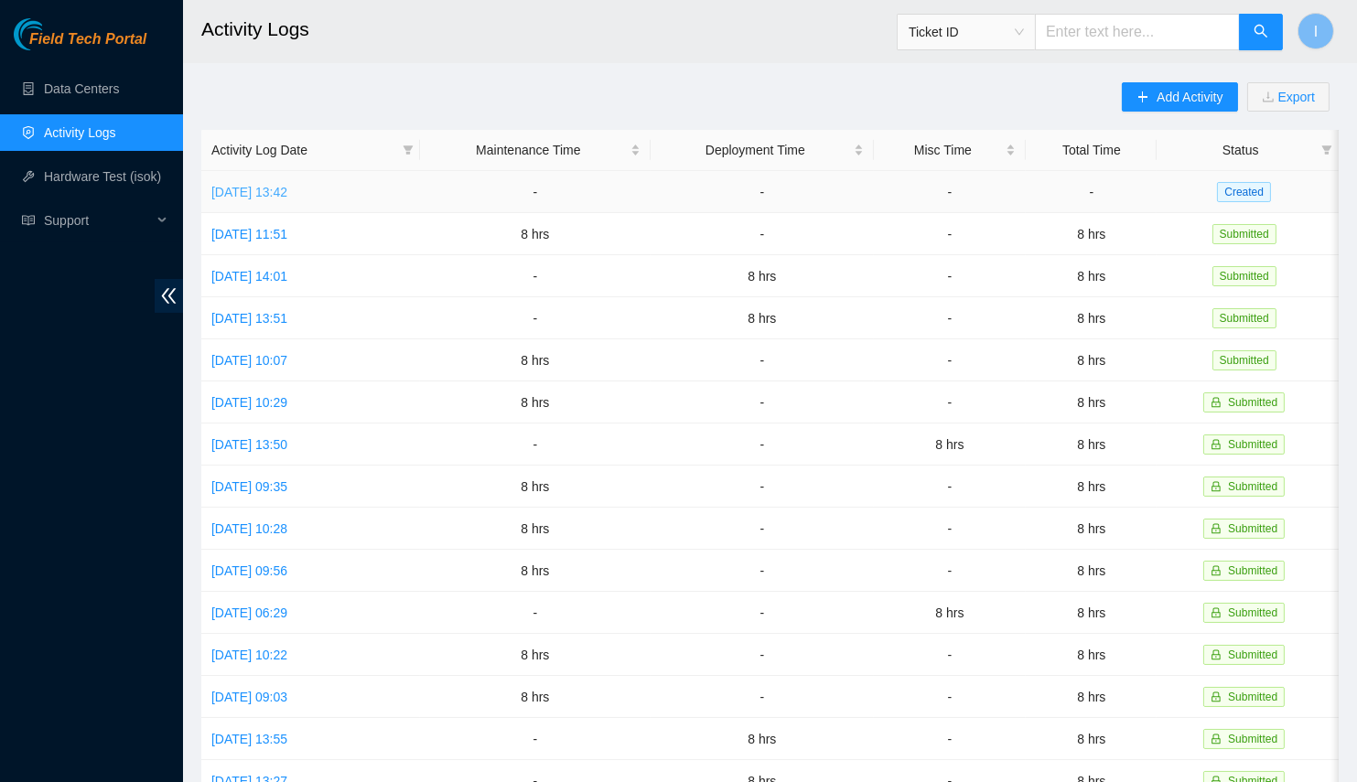
click at [284, 189] on link "[DATE] 13:42" at bounding box center [249, 192] width 76 height 15
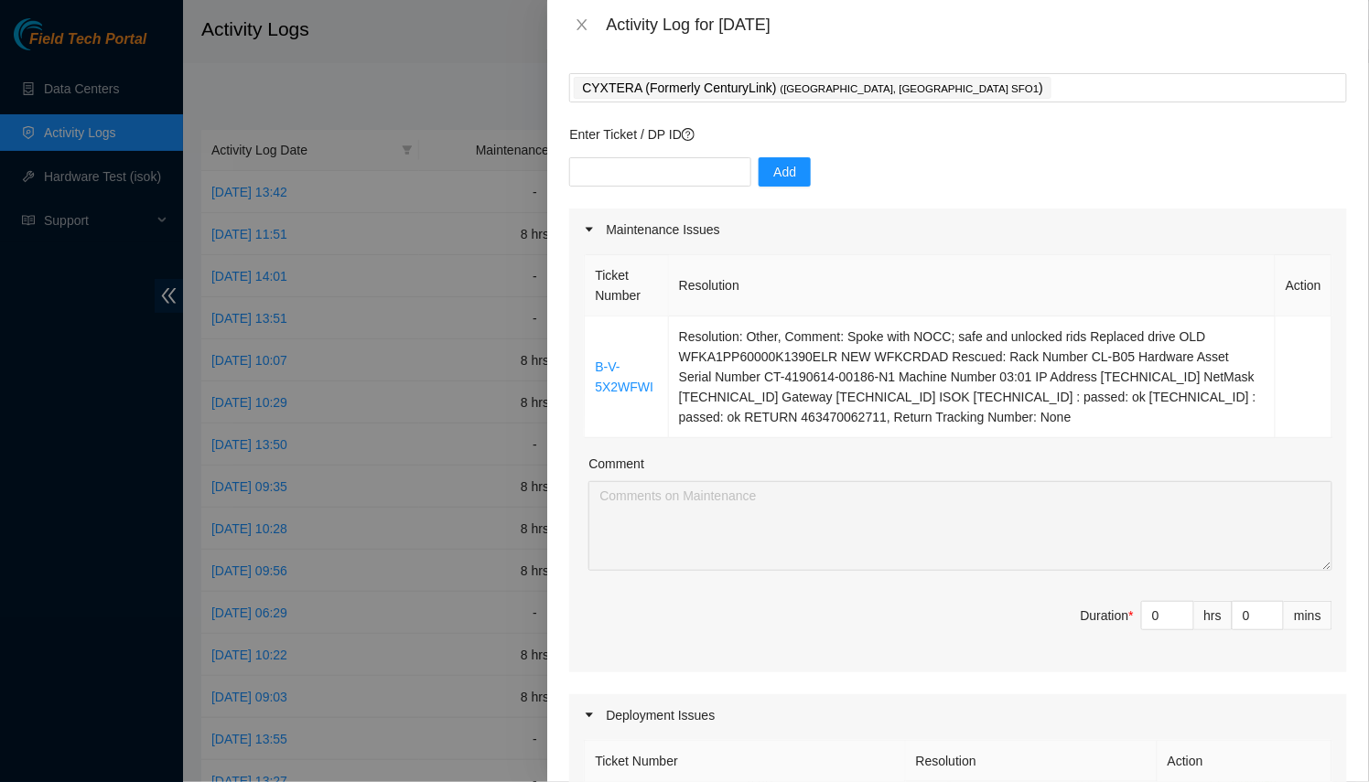
scroll to position [166, 0]
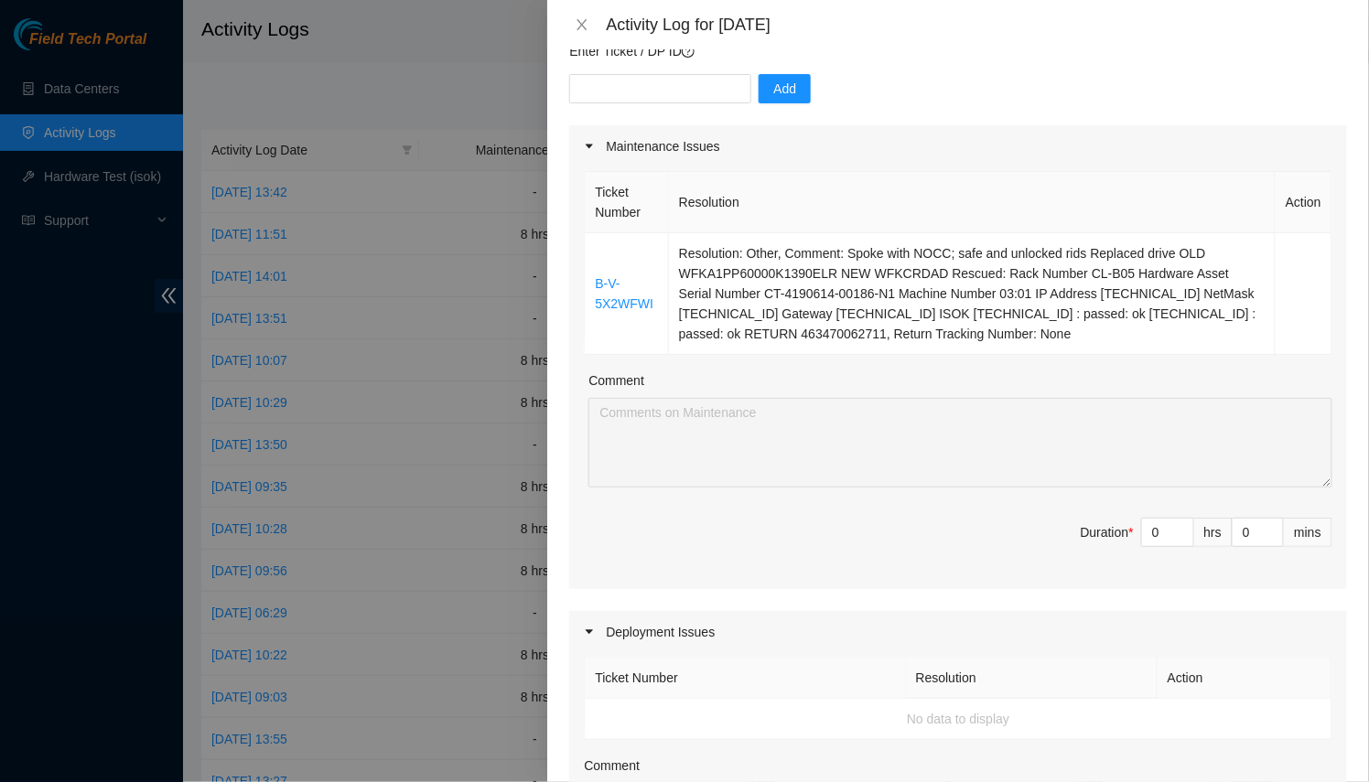
click at [1099, 513] on div "Ticket Number Resolution Action B-V-5X2WFWI Resolution: Other, Comment: Spoke w…" at bounding box center [958, 378] width 778 height 422
type input "8"
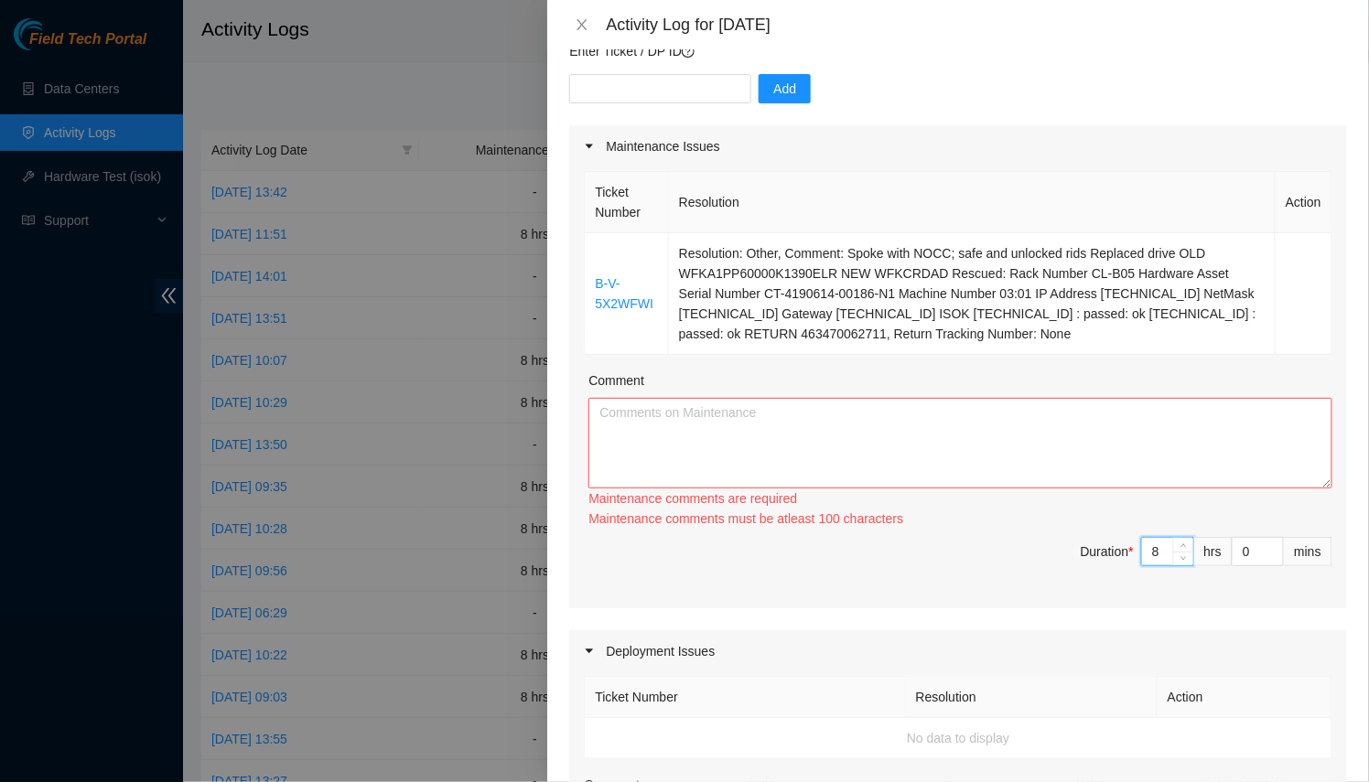
drag, startPoint x: 1317, startPoint y: 482, endPoint x: 1338, endPoint y: 782, distance: 300.9
click at [1338, 782] on div "Note: This activity log is for informational purposes only. You will not be pai…" at bounding box center [958, 415] width 822 height 733
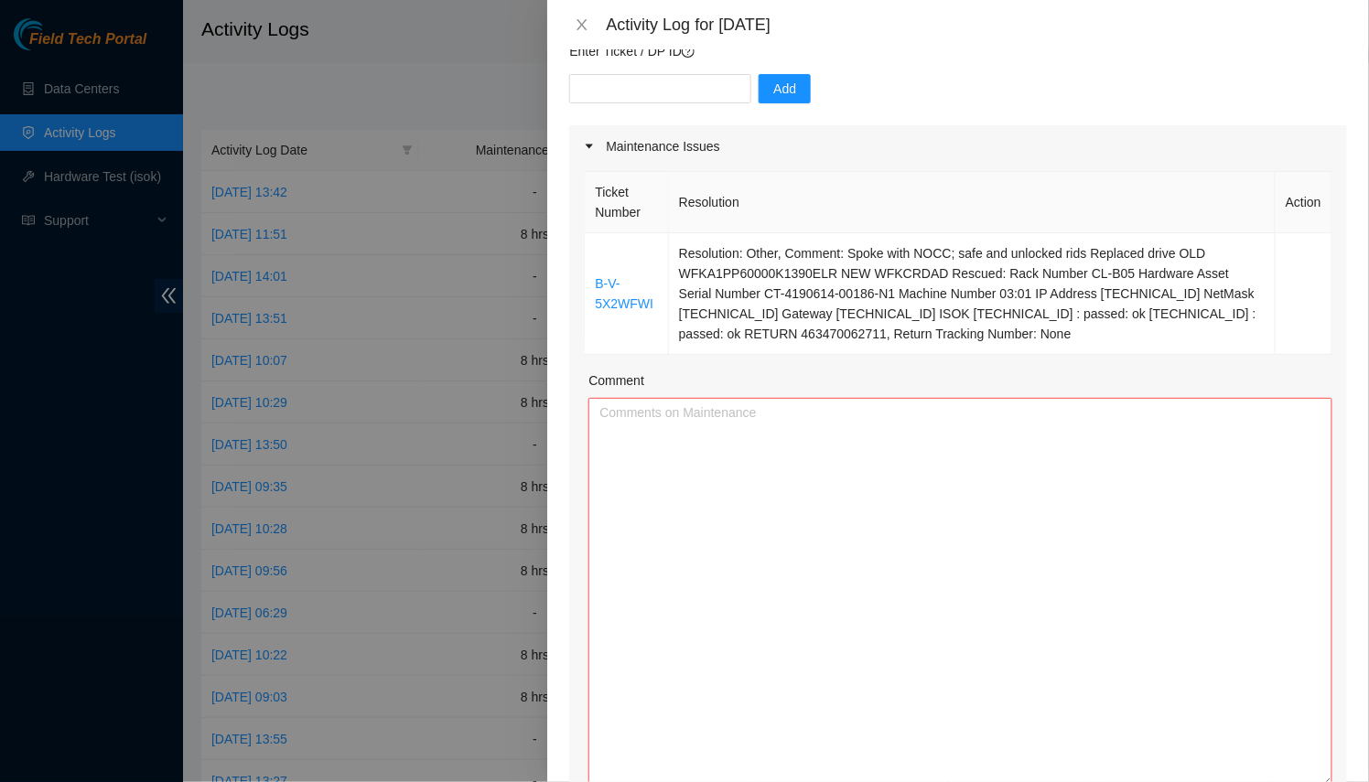
type input "8"
click at [980, 583] on textarea "Comment" at bounding box center [960, 592] width 744 height 389
drag, startPoint x: 595, startPoint y: 568, endPoint x: 609, endPoint y: 262, distance: 306.9
click at [609, 263] on div "Ticket Number Resolution Action B-V-5X2WFWI Resolution: Other, Comment: Spoke w…" at bounding box center [958, 527] width 778 height 721
click at [955, 447] on textarea "Helped with misc all around" at bounding box center [960, 592] width 744 height 389
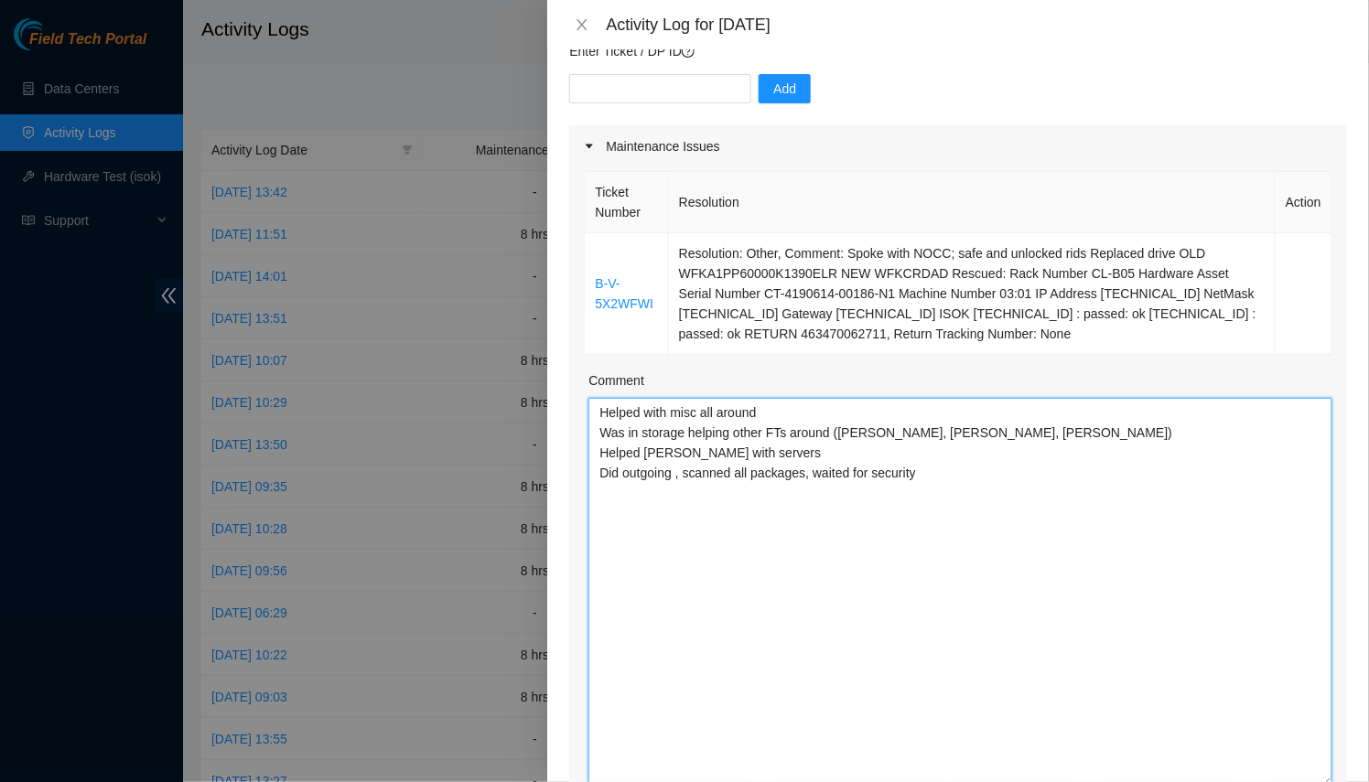
paste textarea "10/09"
click at [1024, 521] on textarea "Helped with misc all around Was in storage helping other FTs around ([PERSON_NA…" at bounding box center [960, 592] width 744 height 389
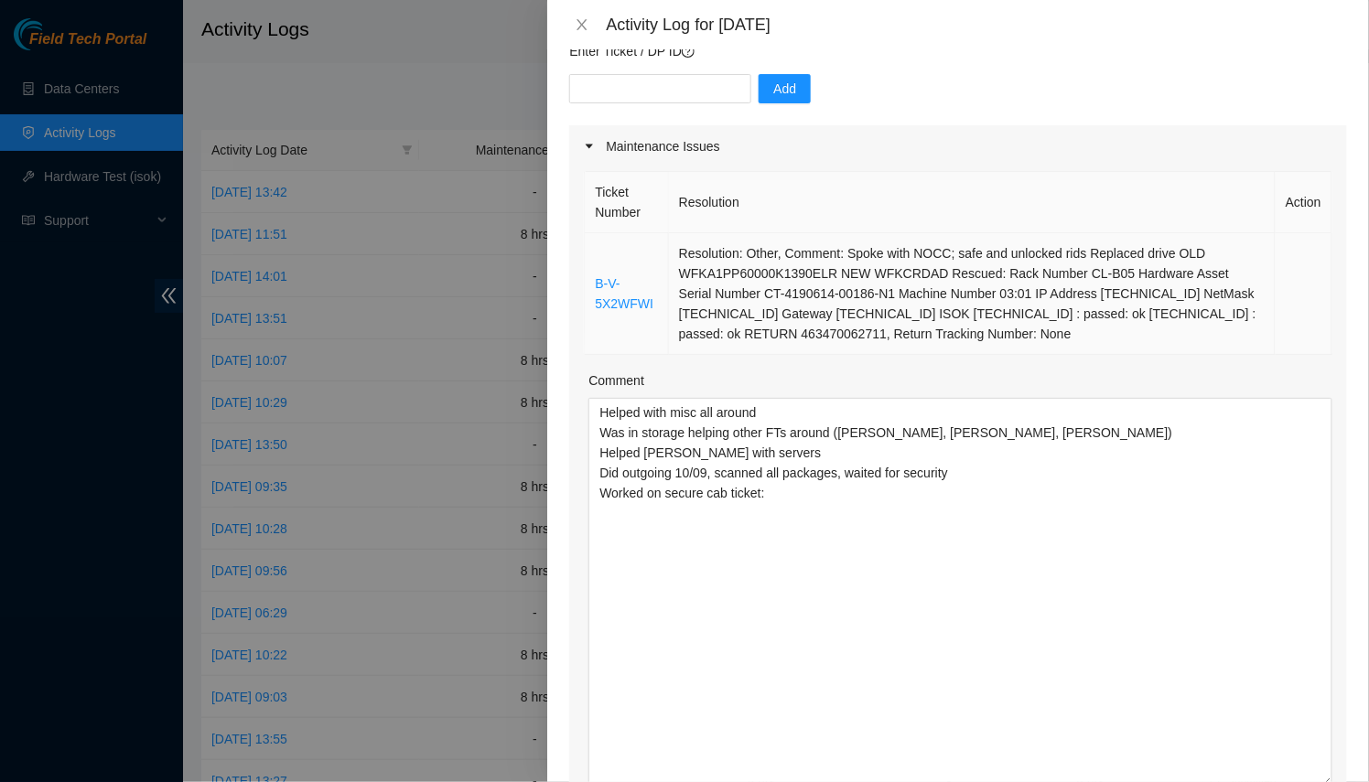
click at [931, 336] on td "Resolution: Other, Comment: Spoke with NOCC; safe and unlocked rids Replaced dr…" at bounding box center [972, 294] width 607 height 122
click at [941, 337] on td "Resolution: Other, Comment: Spoke with NOCC; safe and unlocked rids Replaced dr…" at bounding box center [972, 294] width 607 height 122
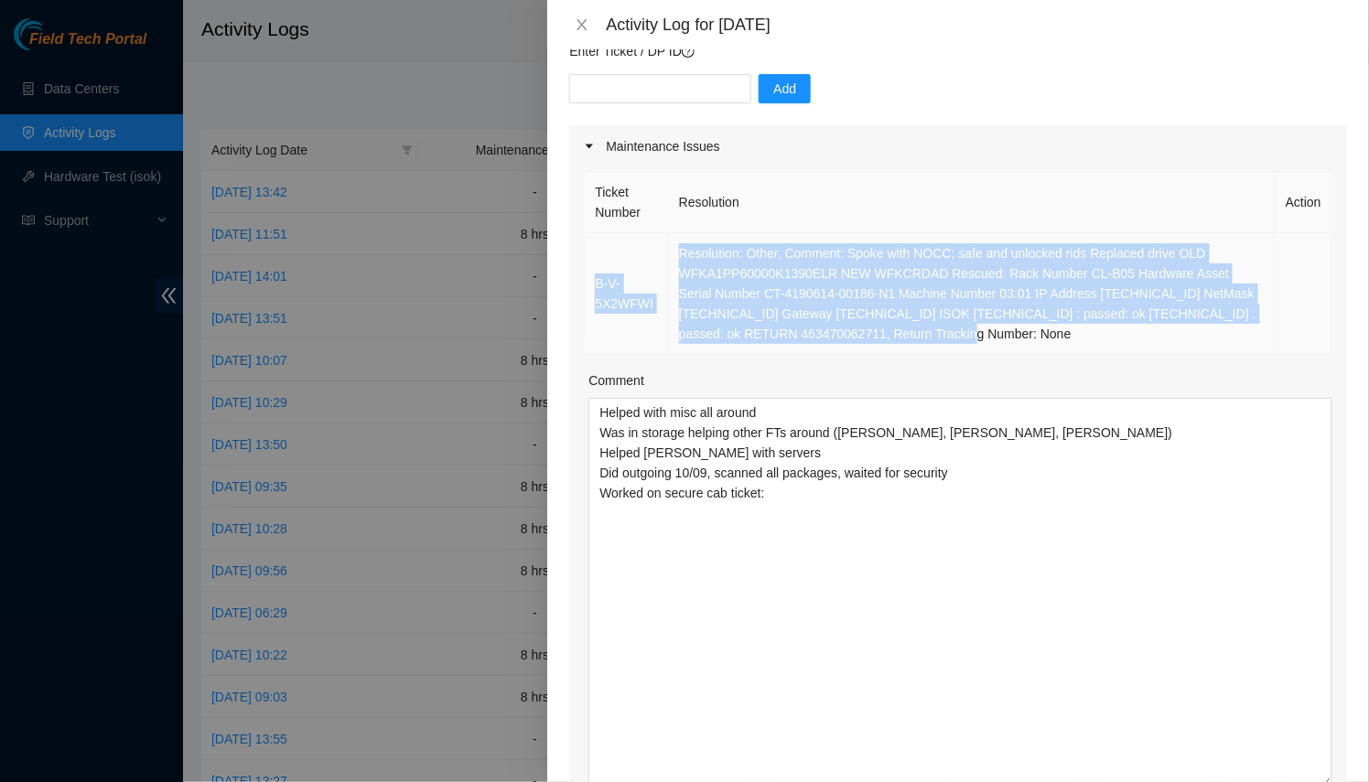
drag, startPoint x: 945, startPoint y: 335, endPoint x: 586, endPoint y: 254, distance: 368.5
click at [586, 254] on tr "B-V-5X2WFWI Resolution: Other, Comment: Spoke with NOCC; safe and unlocked rids…" at bounding box center [959, 294] width 748 height 122
copy tr "B-V-5X2WFWI Resolution: Other, Comment: Spoke with NOCC; safe and unlocked rids…"
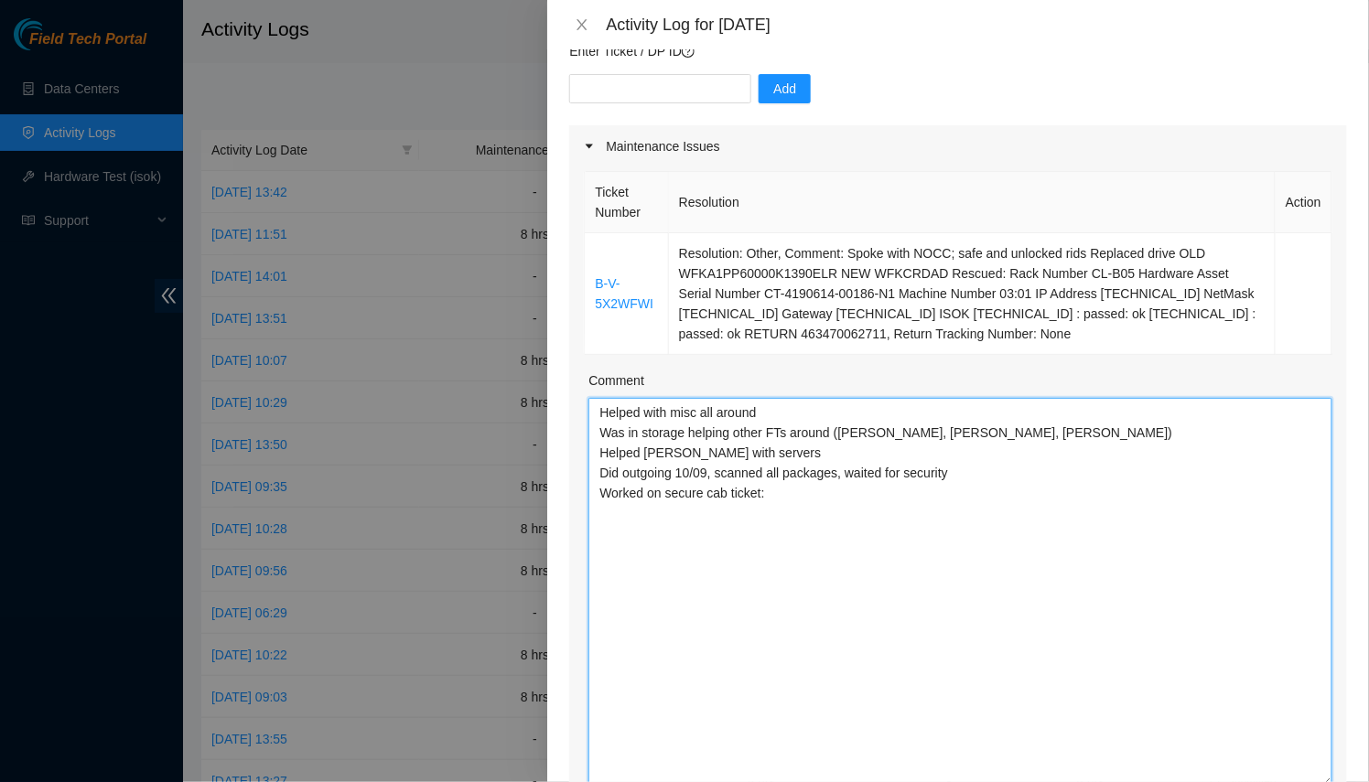
click at [896, 533] on textarea "Helped with misc all around Was in storage helping other FTs around ([PERSON_NA…" at bounding box center [960, 592] width 744 height 389
paste textarea "B-V-5X2WFWI Resolution: Other, Comment: Spoke with NOCC; safe and unlocked rids…"
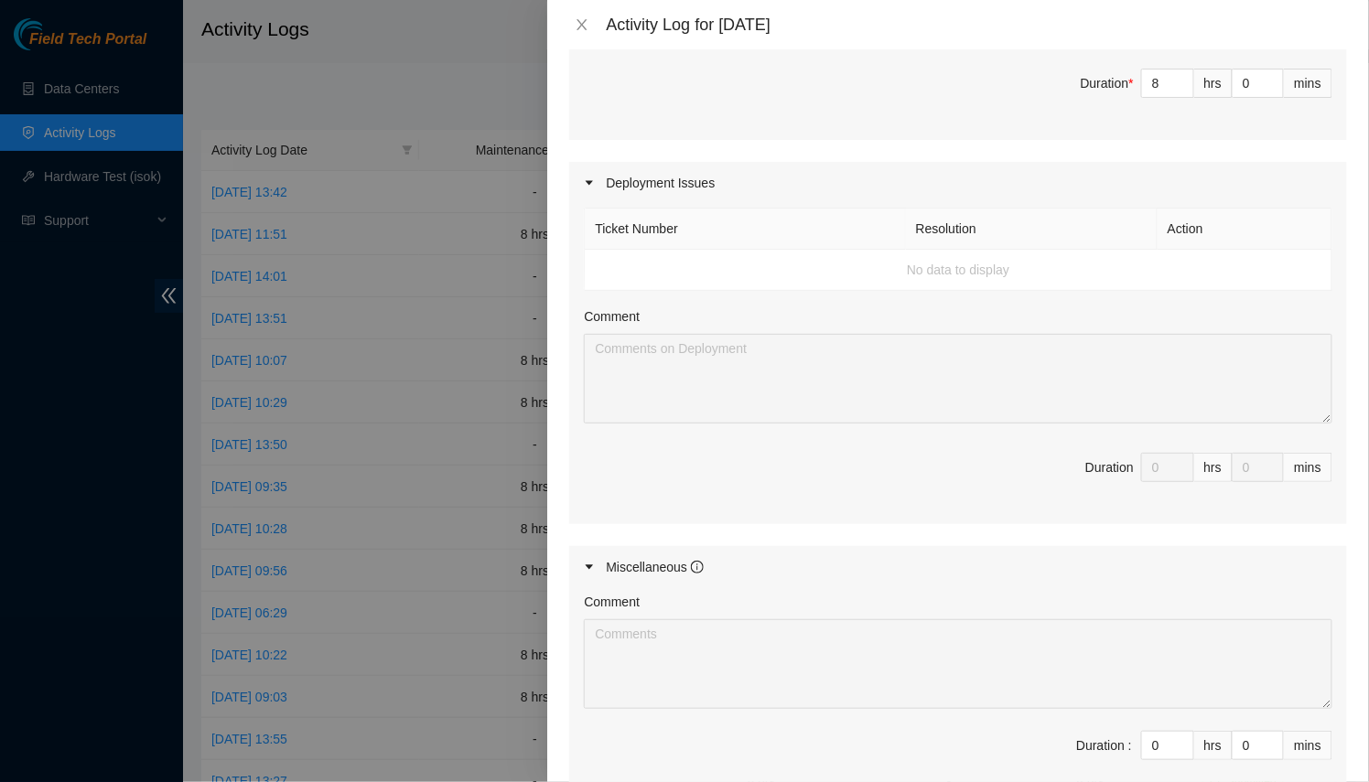
scroll to position [1127, 0]
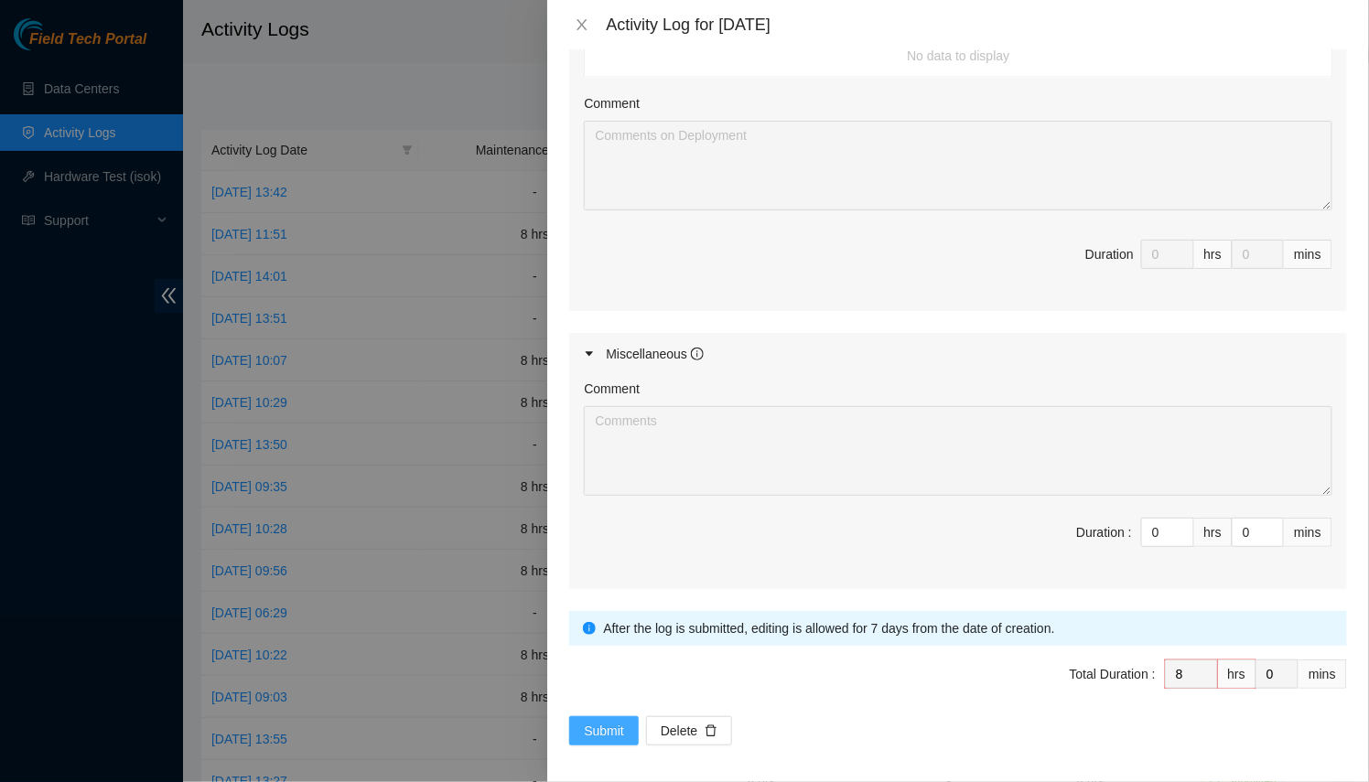
type textarea "Helped with misc all around Was in storage helping other FTs around ([PERSON_NA…"
click at [594, 724] on span "Submit" at bounding box center [604, 731] width 40 height 20
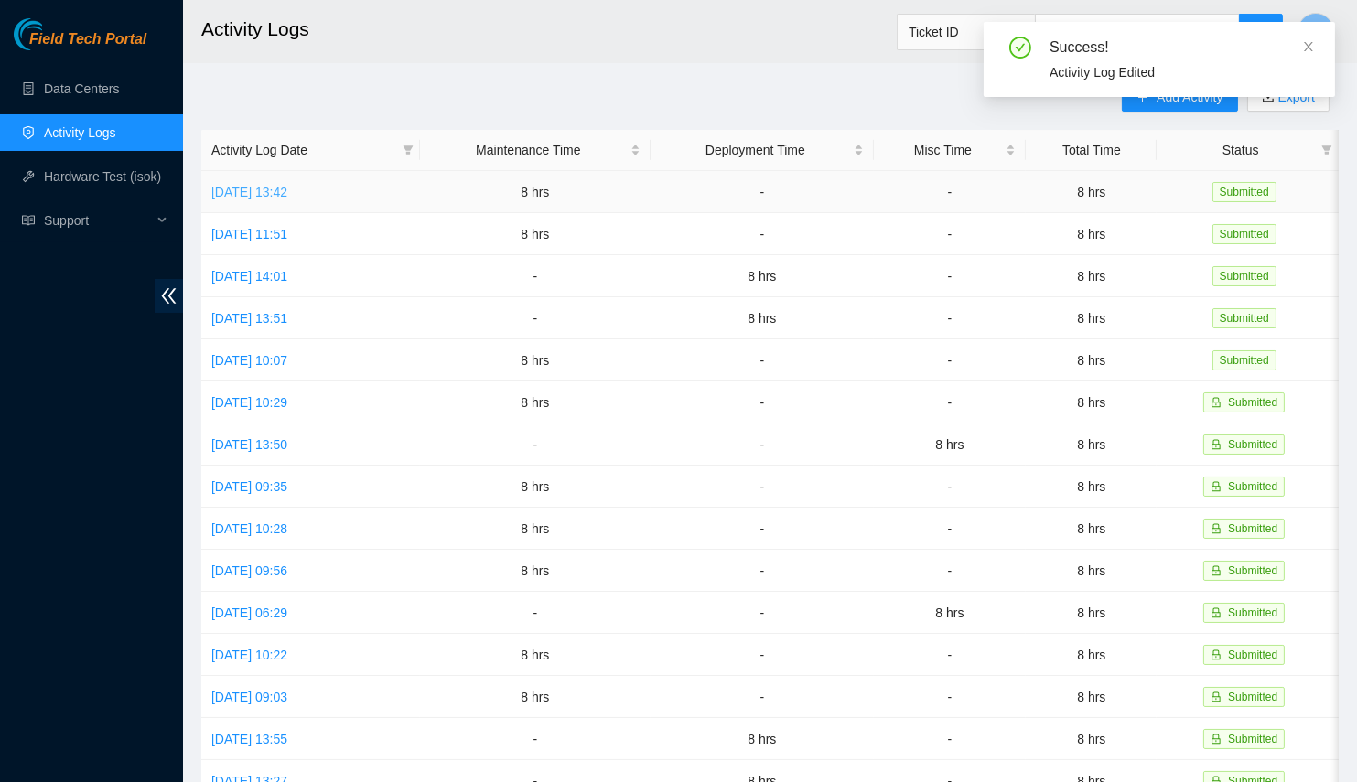
click at [275, 185] on link "[DATE] 13:42" at bounding box center [249, 192] width 76 height 15
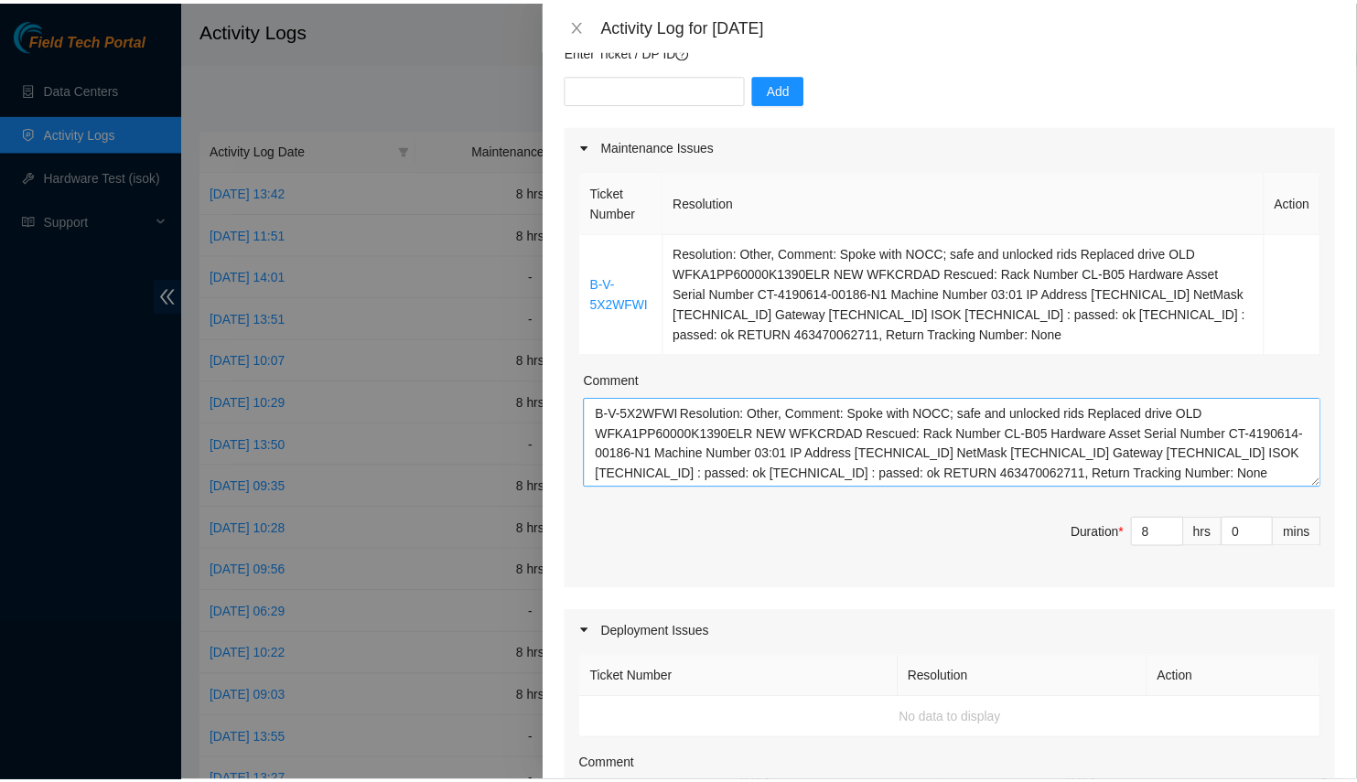
scroll to position [0, 0]
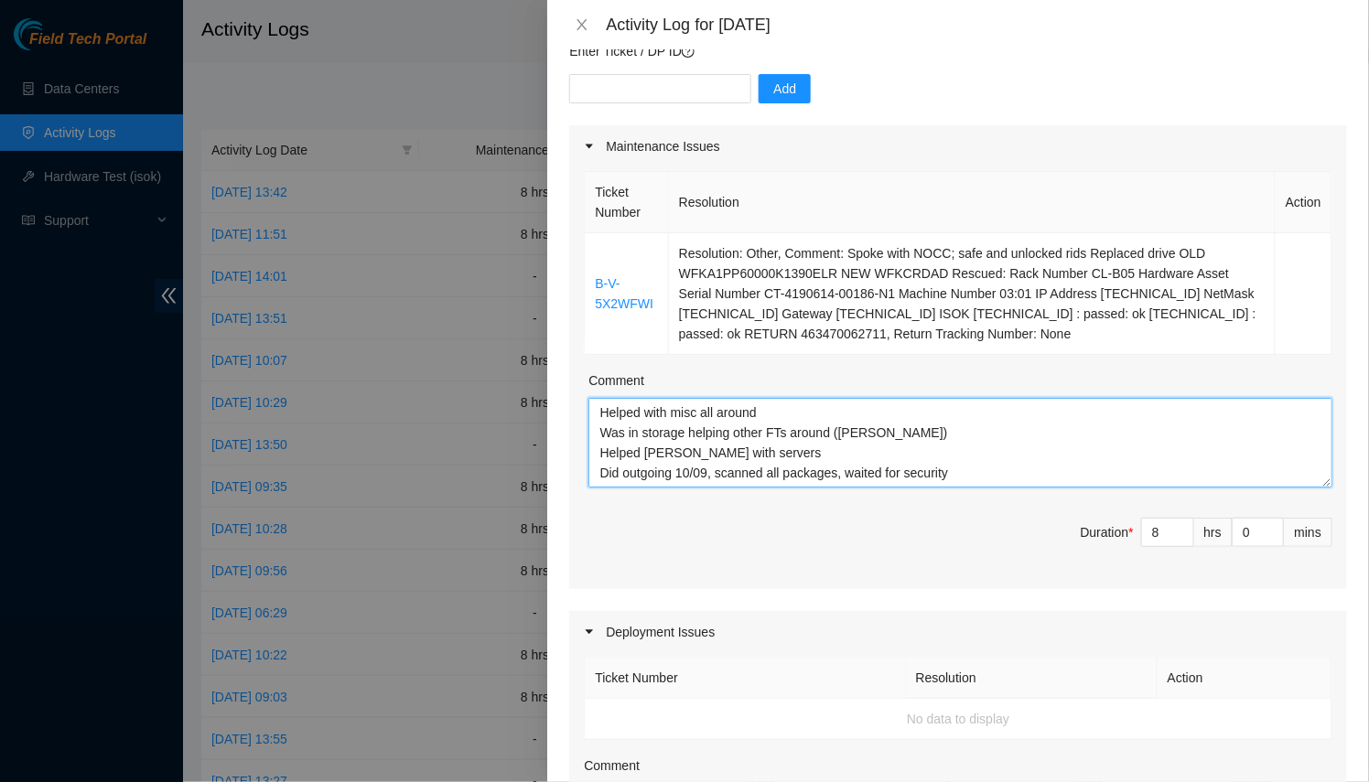
click at [679, 423] on textarea "Helped with misc all around Was in storage helping other FTs around ([PERSON_NA…" at bounding box center [960, 443] width 744 height 90
click at [589, 23] on icon "close" at bounding box center [582, 24] width 15 height 15
